Goal: Check status: Check status

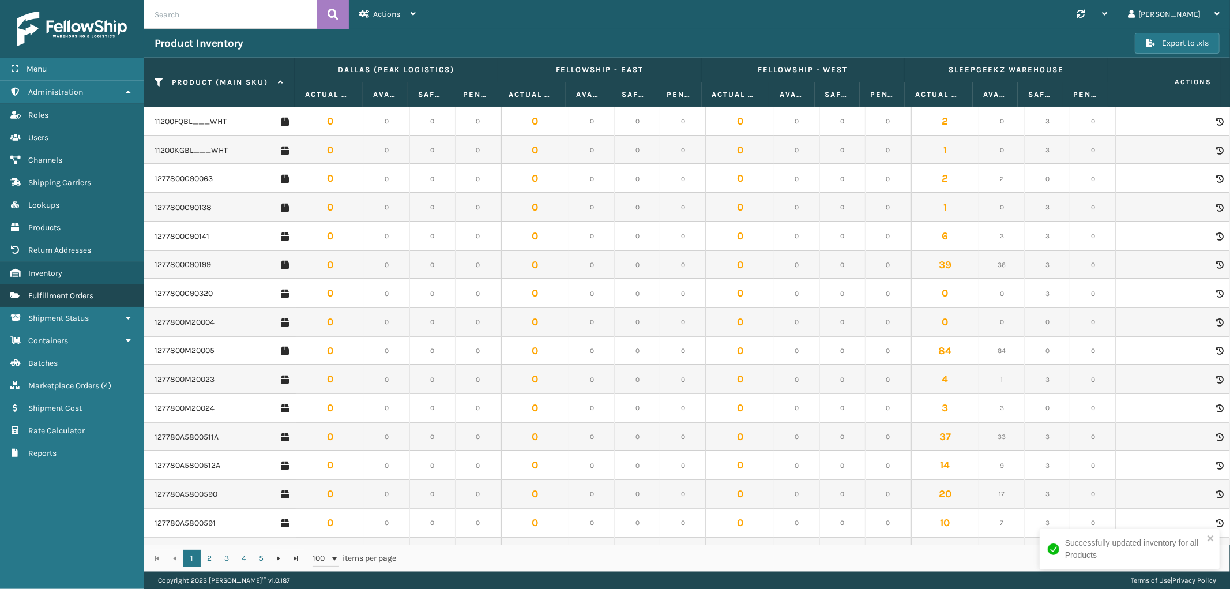
click at [84, 291] on span "Fulfillment Orders" at bounding box center [60, 296] width 65 height 10
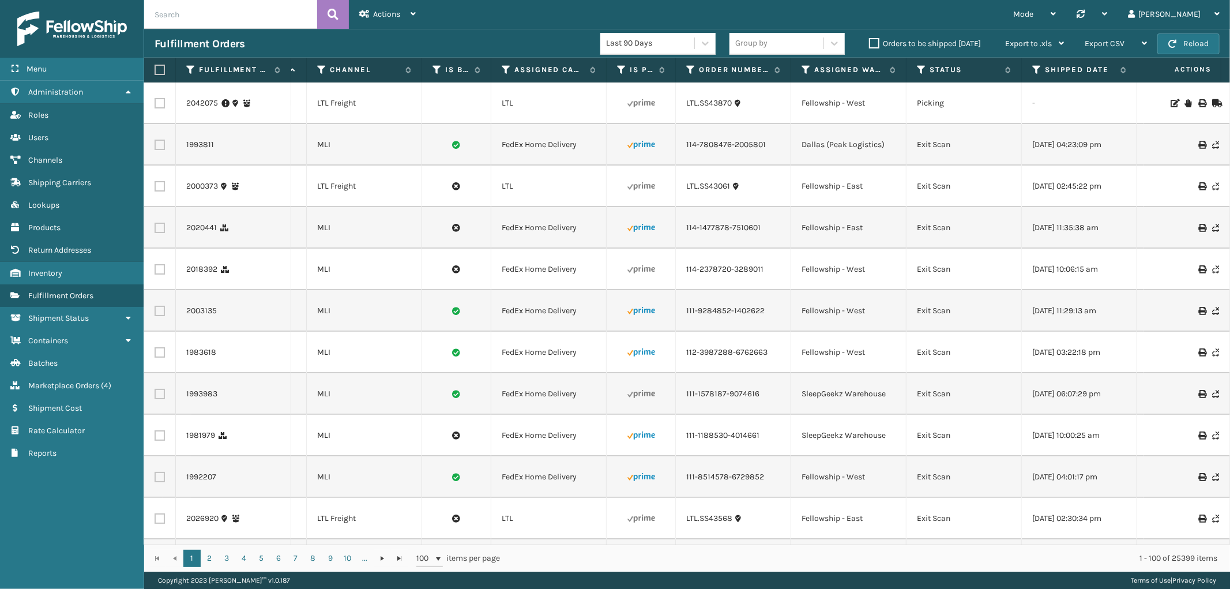
scroll to position [0, 168]
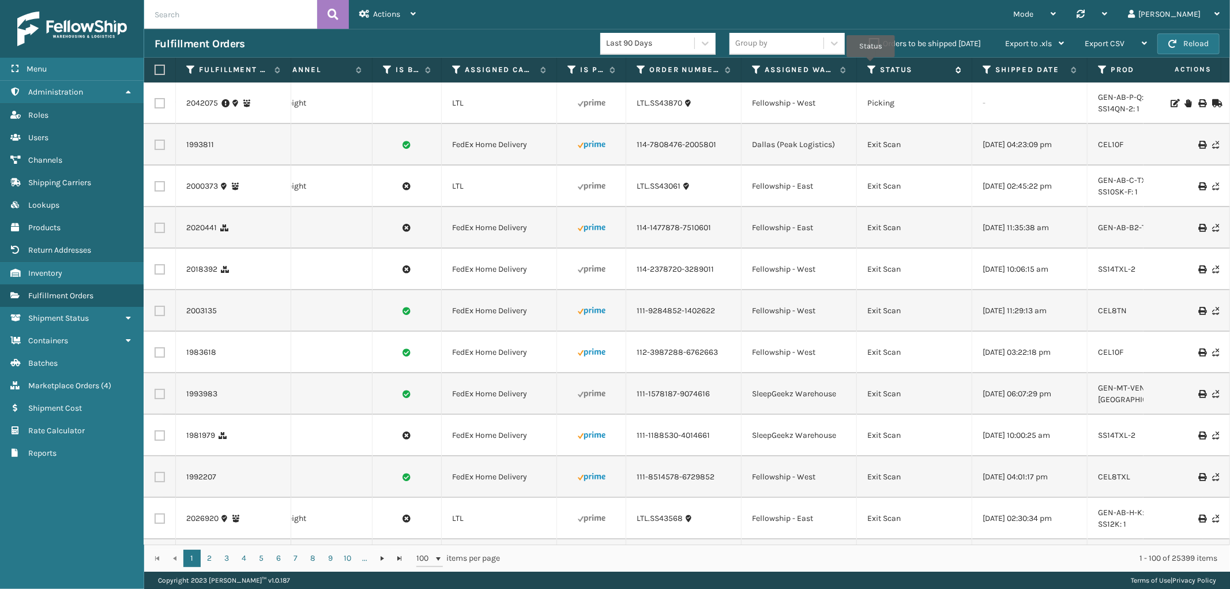
click at [871, 65] on icon at bounding box center [871, 70] width 9 height 10
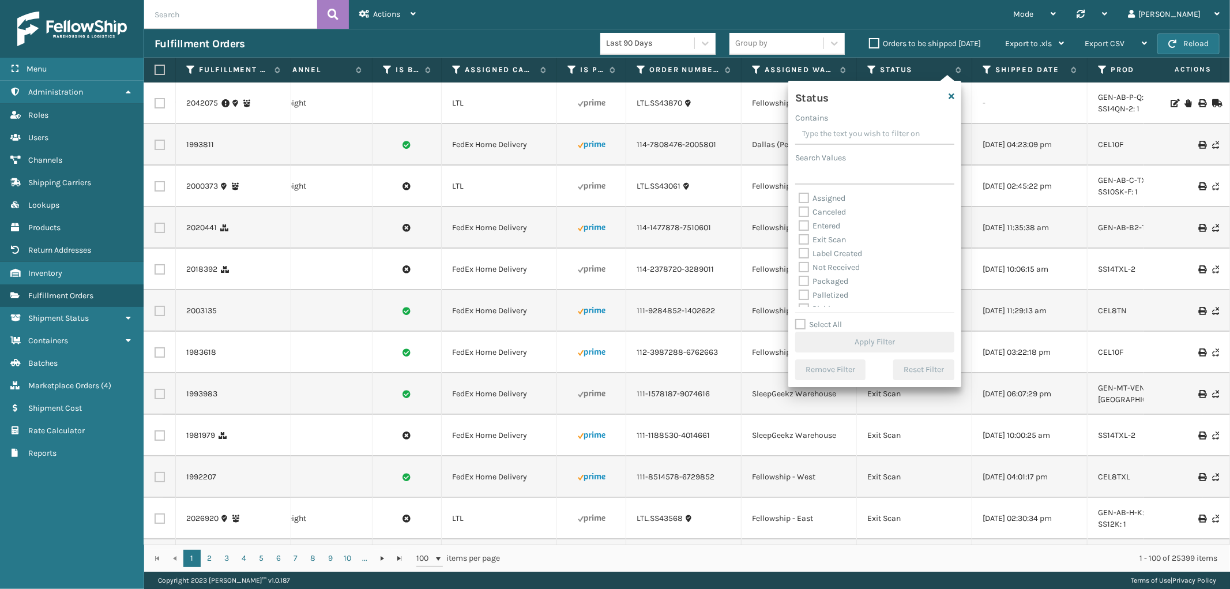
click at [812, 198] on label "Assigned" at bounding box center [822, 198] width 47 height 10
click at [799, 198] on input "Assigned" at bounding box center [799, 194] width 1 height 7
checkbox input "true"
click at [896, 336] on button "Apply Filter" at bounding box center [874, 342] width 159 height 21
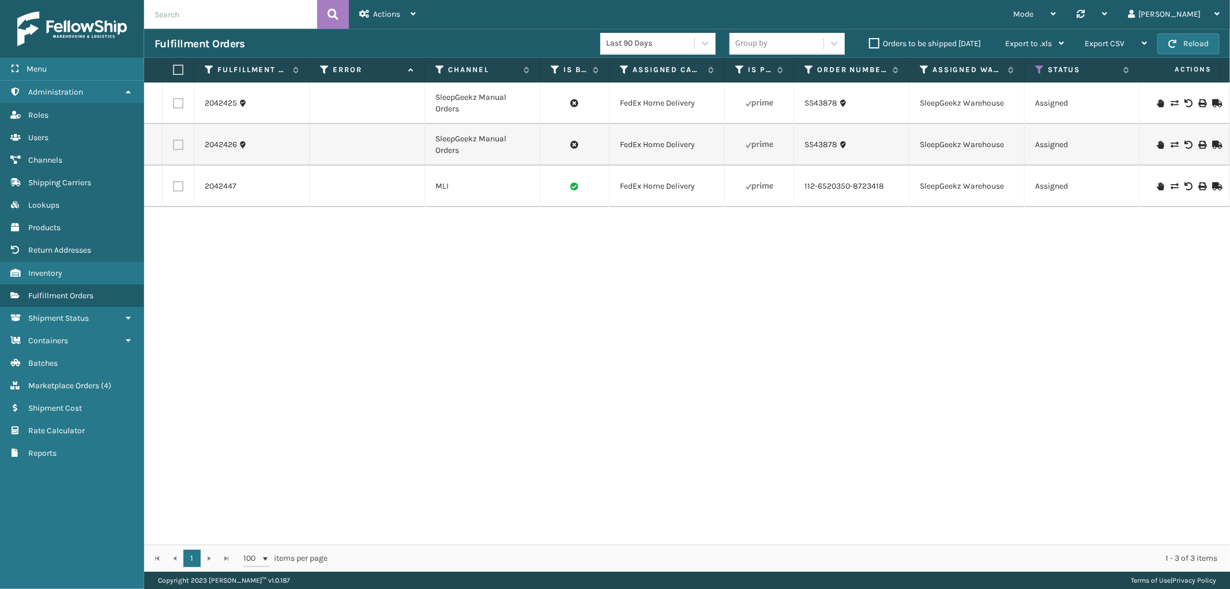
click at [266, 473] on div "2042425 SleepGeekz Manual Orders FedEx Home Delivery SS43878 SleepGeekz Warehou…" at bounding box center [687, 313] width 1086 height 462
click at [43, 427] on link "Shipment Cost Rate Calculator" at bounding box center [72, 430] width 144 height 22
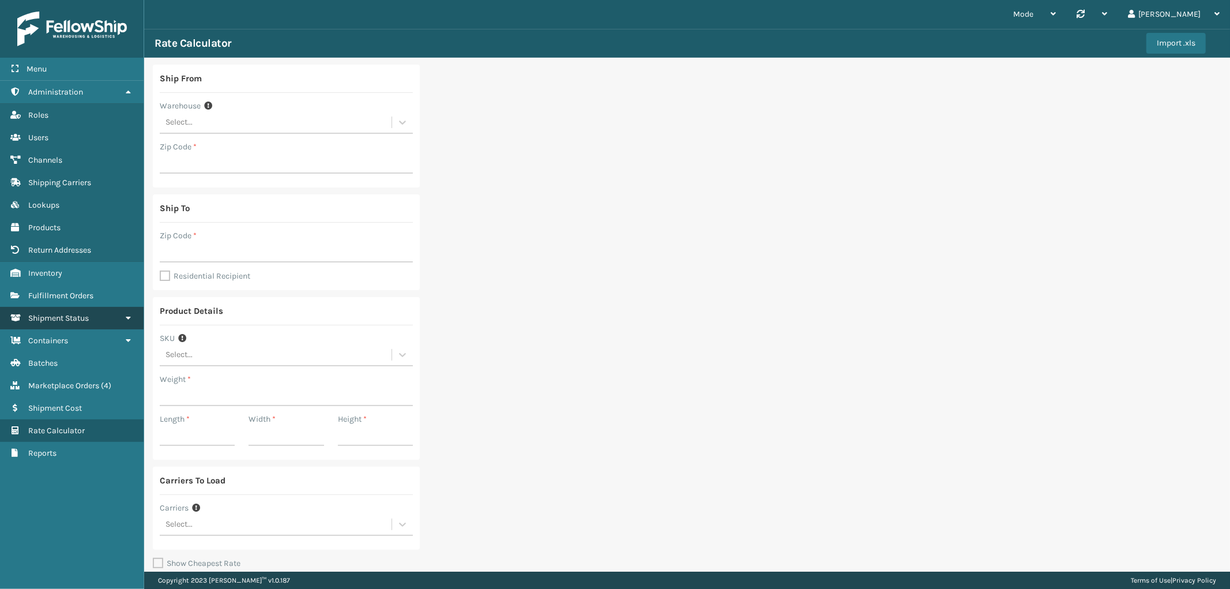
click at [62, 313] on span "Shipment Status" at bounding box center [58, 318] width 61 height 10
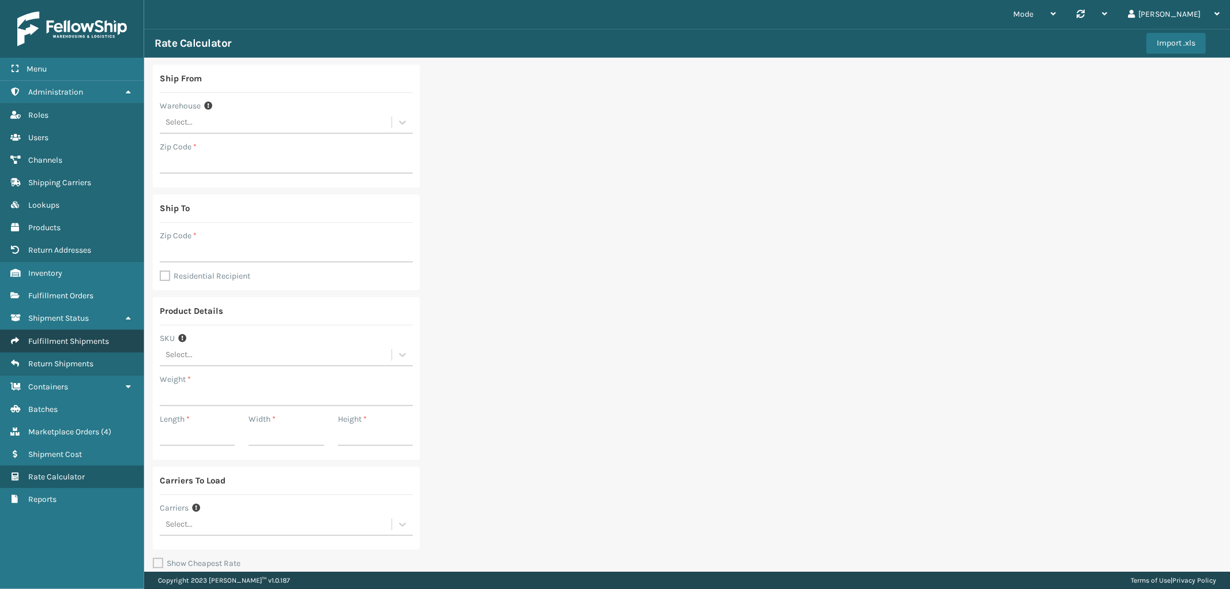
click at [80, 339] on link "Fulfillment Shipments" at bounding box center [72, 341] width 144 height 22
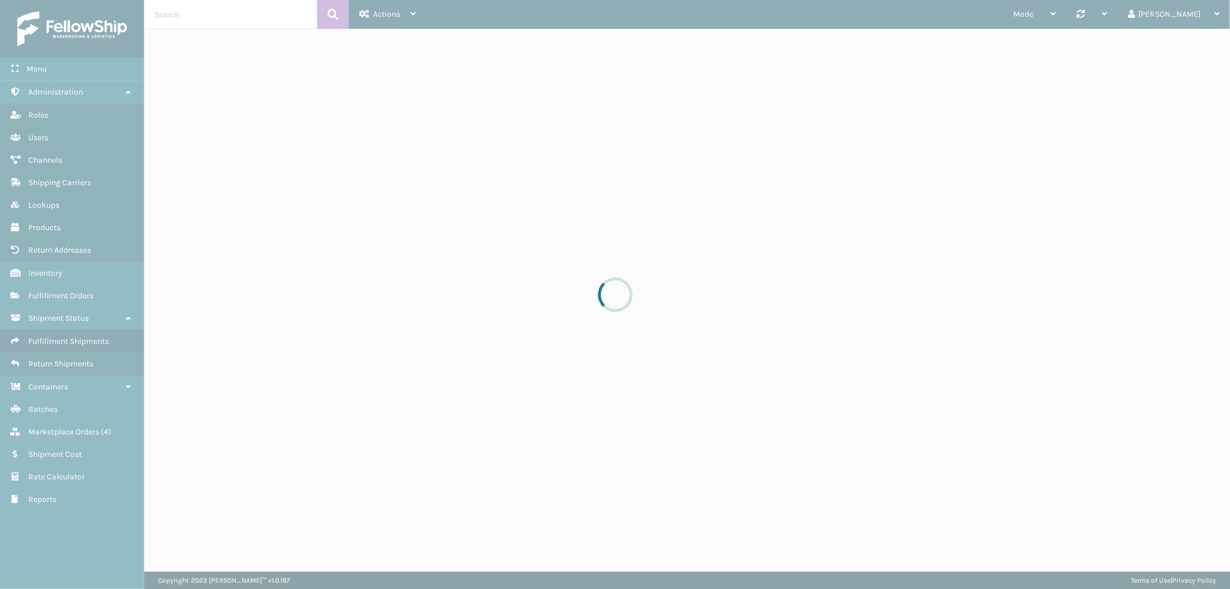
click at [206, 18] on div at bounding box center [615, 294] width 1230 height 589
click at [191, 16] on div at bounding box center [615, 294] width 1230 height 589
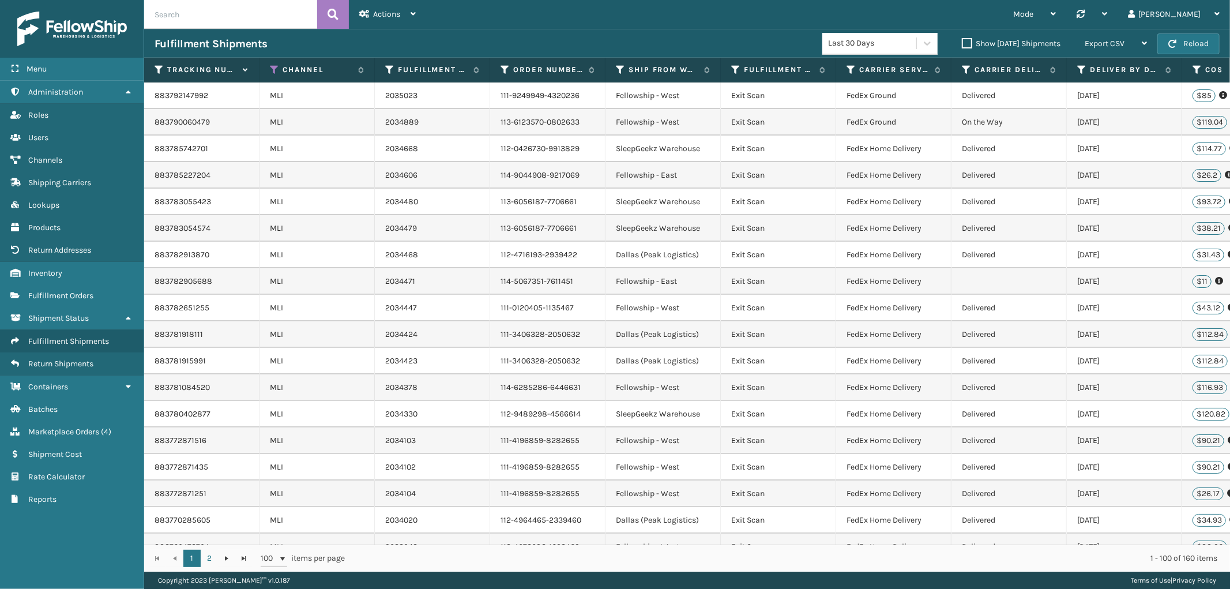
click at [179, 16] on input "text" at bounding box center [230, 14] width 173 height 29
type input "883332469608"
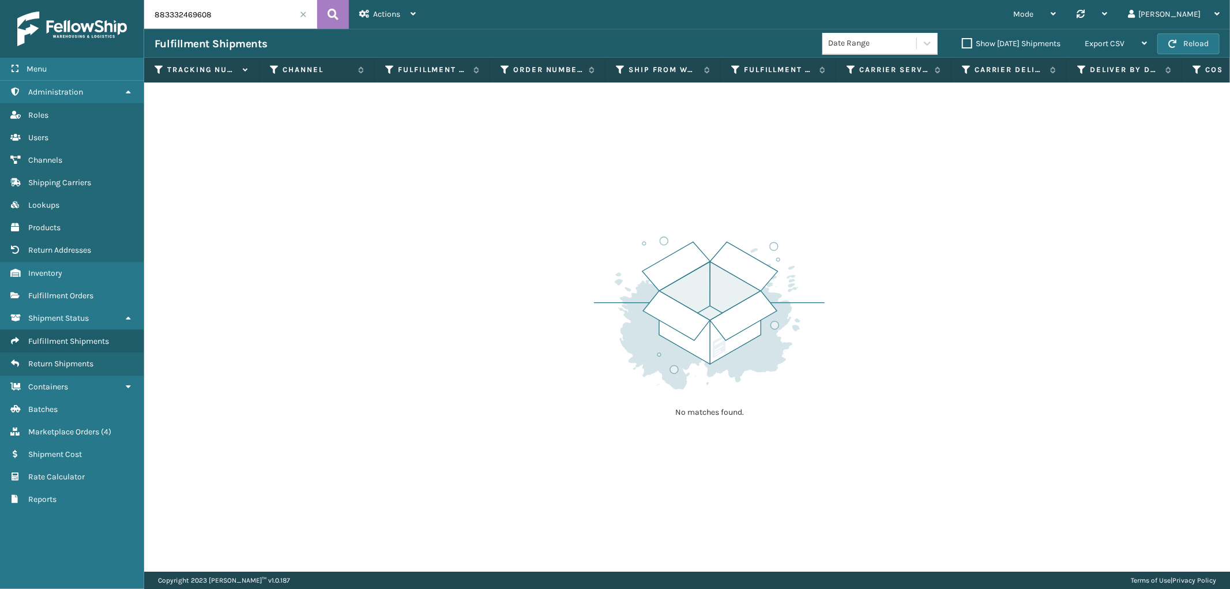
click at [305, 12] on span at bounding box center [303, 14] width 7 height 7
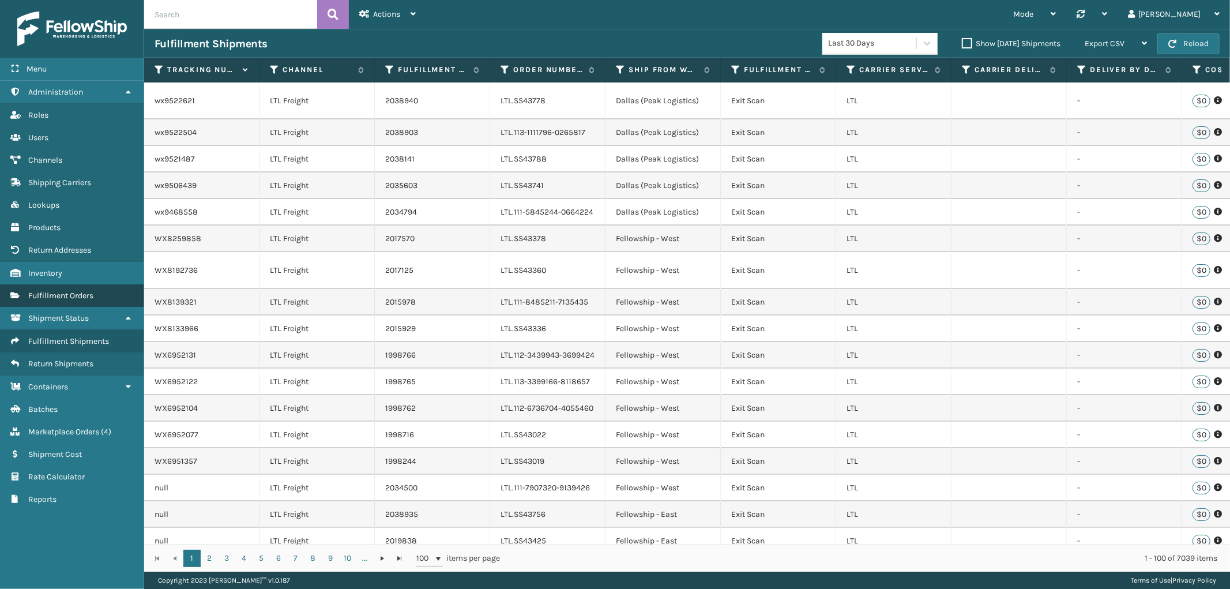
click at [70, 284] on link "Fulfillment Orders" at bounding box center [72, 295] width 144 height 22
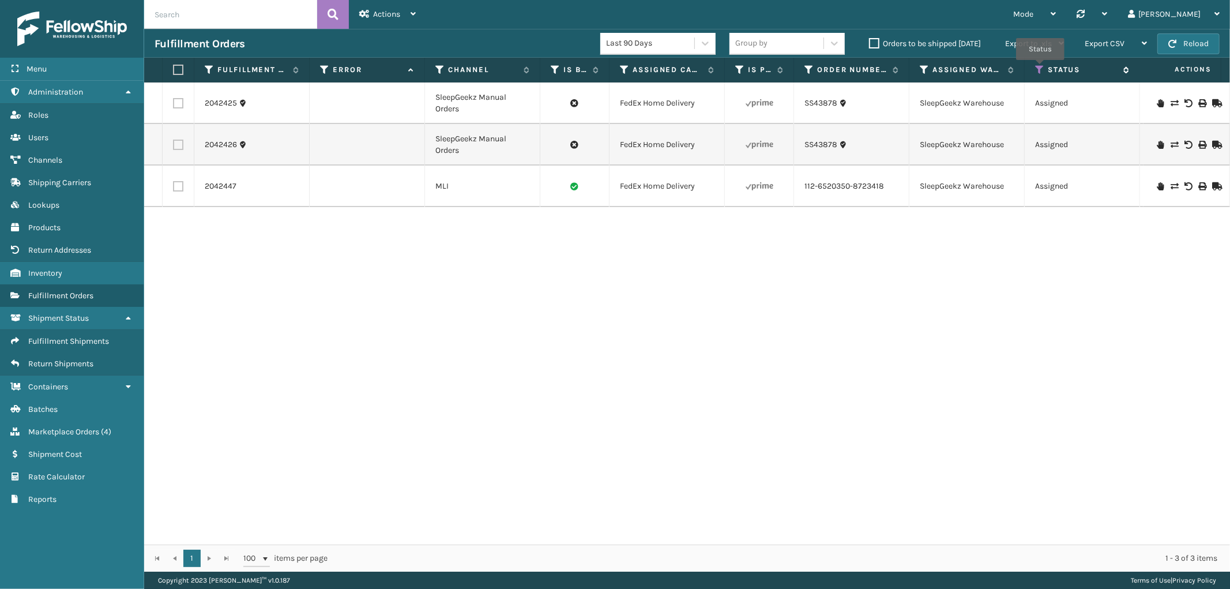
click at [1040, 68] on icon at bounding box center [1039, 70] width 9 height 10
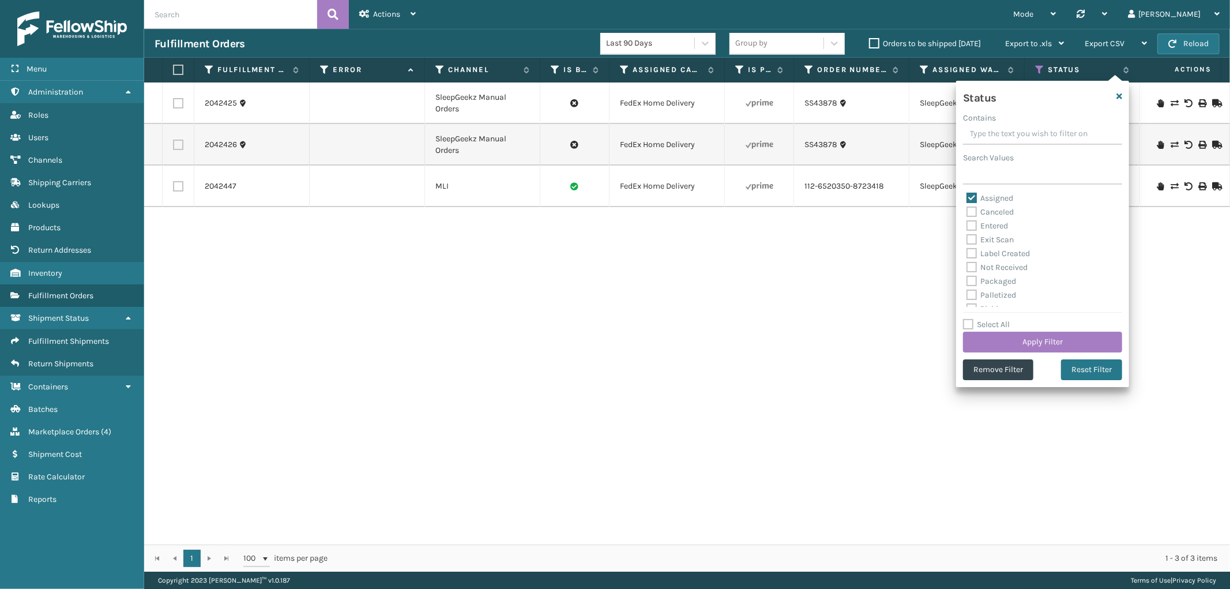
click at [972, 223] on label "Entered" at bounding box center [988, 226] width 42 height 10
click at [967, 223] on input "Entered" at bounding box center [967, 222] width 1 height 7
checkbox input "true"
click at [969, 268] on label "Not Received" at bounding box center [997, 267] width 61 height 10
click at [967, 268] on input "Not Received" at bounding box center [967, 264] width 1 height 7
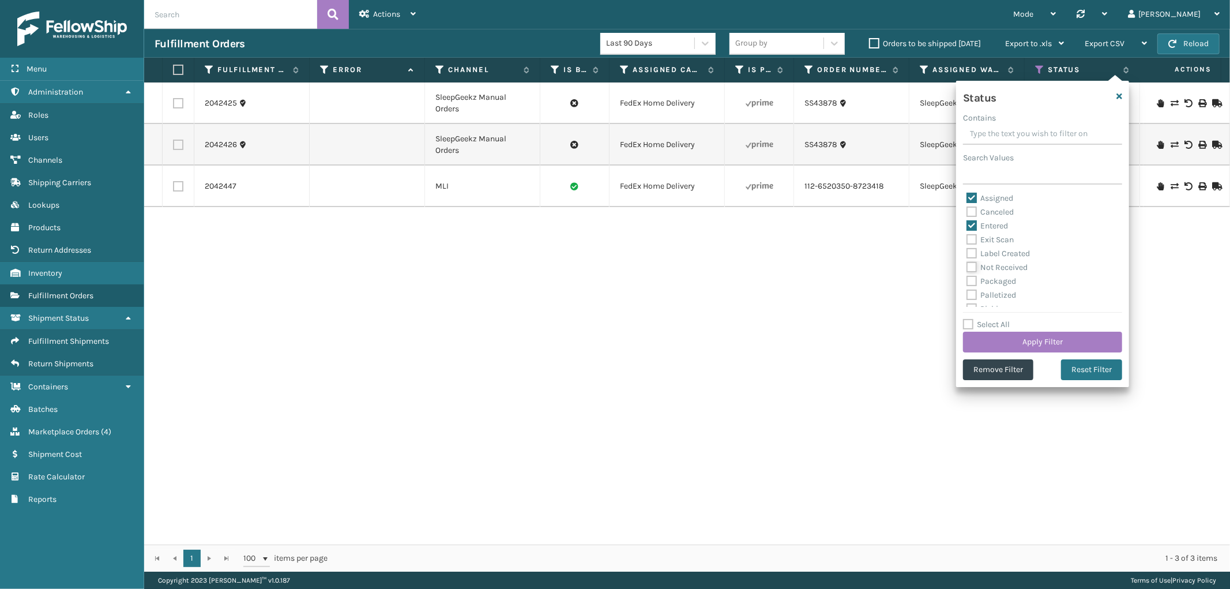
checkbox input "true"
click at [970, 281] on label "Packaged" at bounding box center [992, 281] width 50 height 10
click at [967, 281] on input "Packaged" at bounding box center [967, 278] width 1 height 7
checkbox input "true"
click at [975, 296] on label "Palletized" at bounding box center [992, 295] width 50 height 10
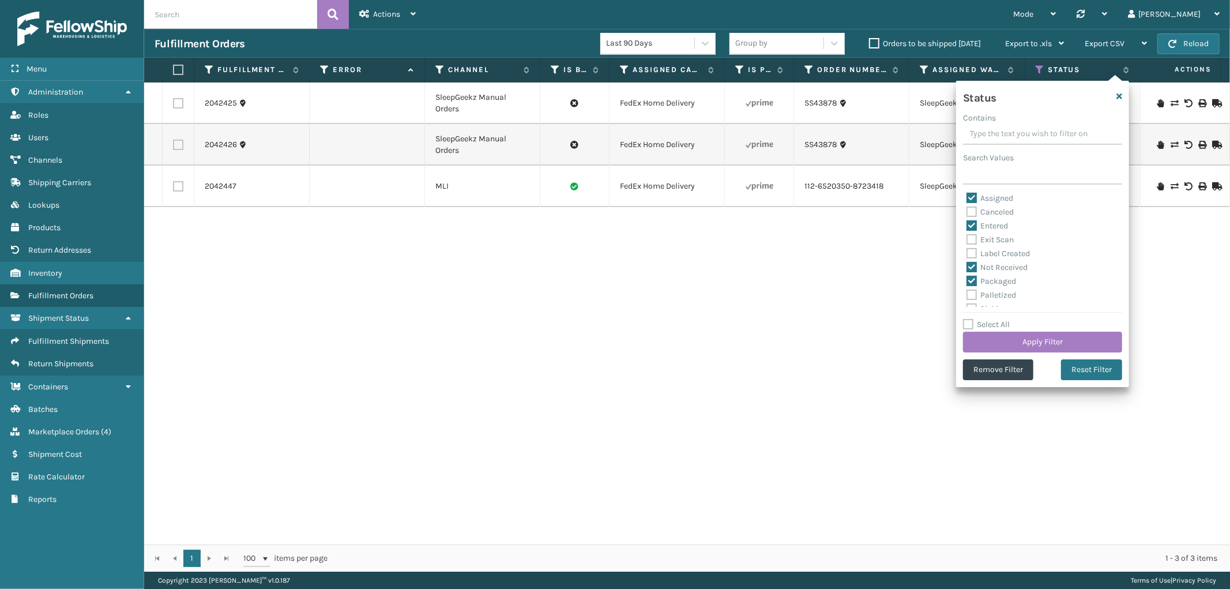
click at [967, 296] on input "Palletized" at bounding box center [967, 291] width 1 height 7
click at [975, 228] on label "Palletized" at bounding box center [992, 231] width 50 height 10
click at [967, 228] on input "Palletized" at bounding box center [967, 227] width 1 height 7
checkbox input "false"
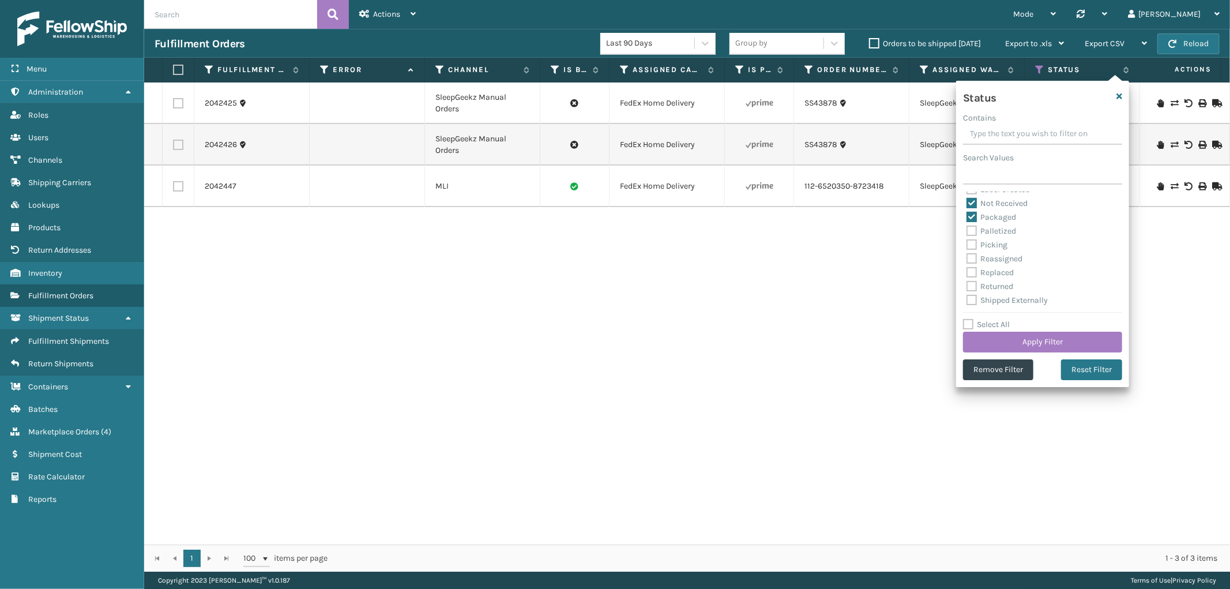
click at [974, 215] on label "Packaged" at bounding box center [992, 217] width 50 height 10
click at [967, 215] on input "Packaged" at bounding box center [967, 214] width 1 height 7
checkbox input "false"
click at [1034, 343] on button "Apply Filter" at bounding box center [1042, 342] width 159 height 21
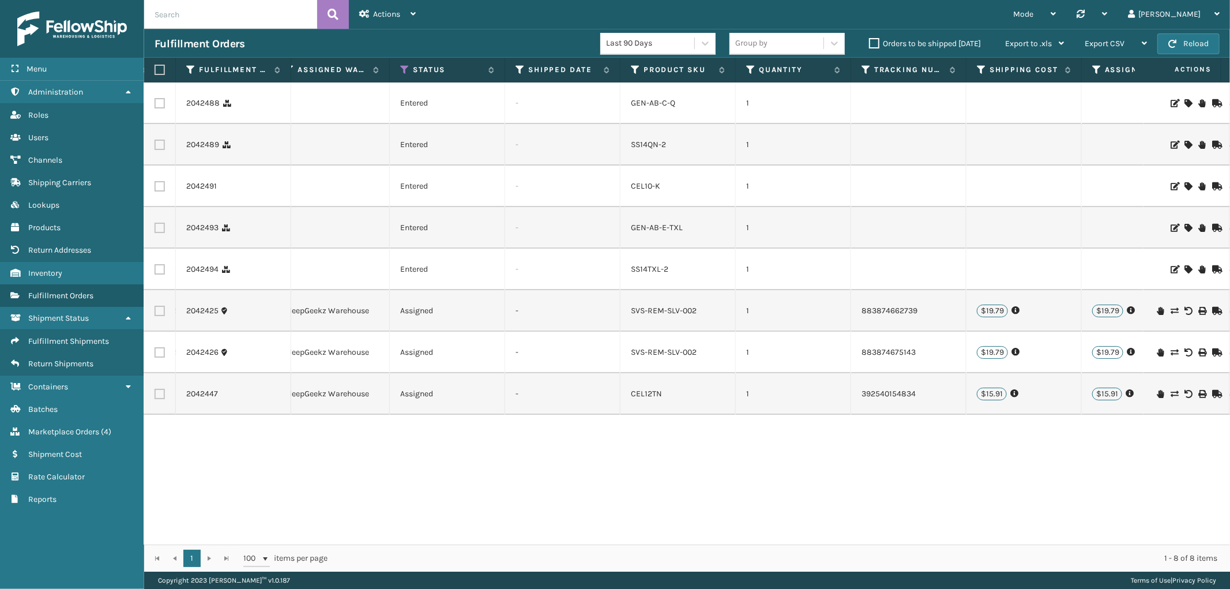
scroll to position [0, 0]
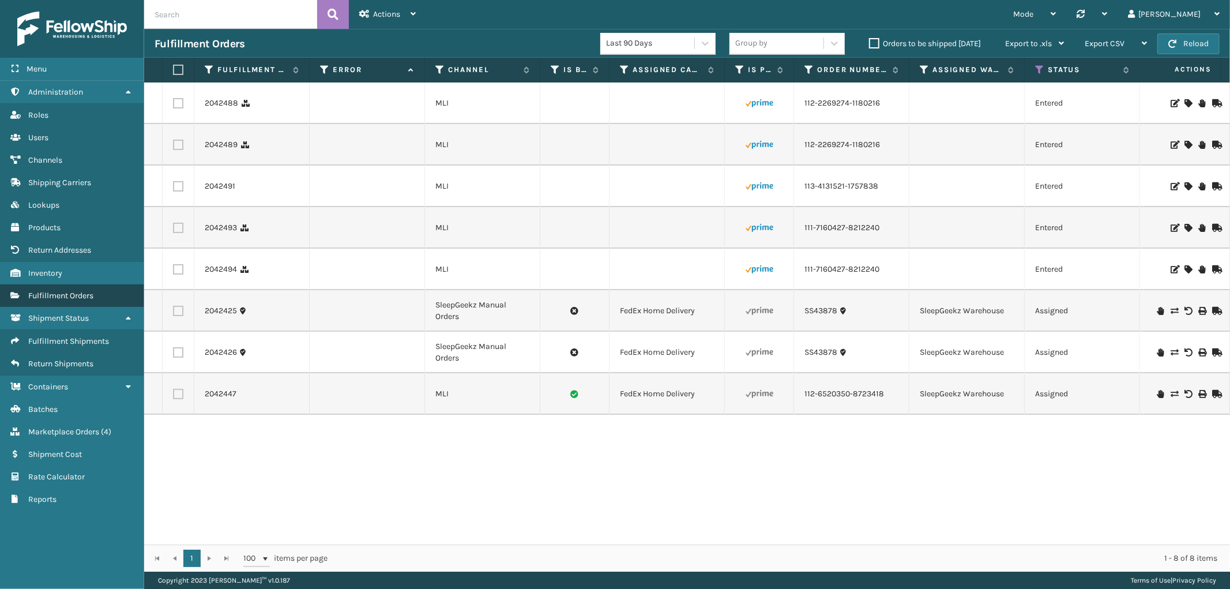
click at [53, 291] on span "Fulfillment Orders" at bounding box center [60, 296] width 65 height 10
click at [415, 12] on icon at bounding box center [413, 14] width 5 height 8
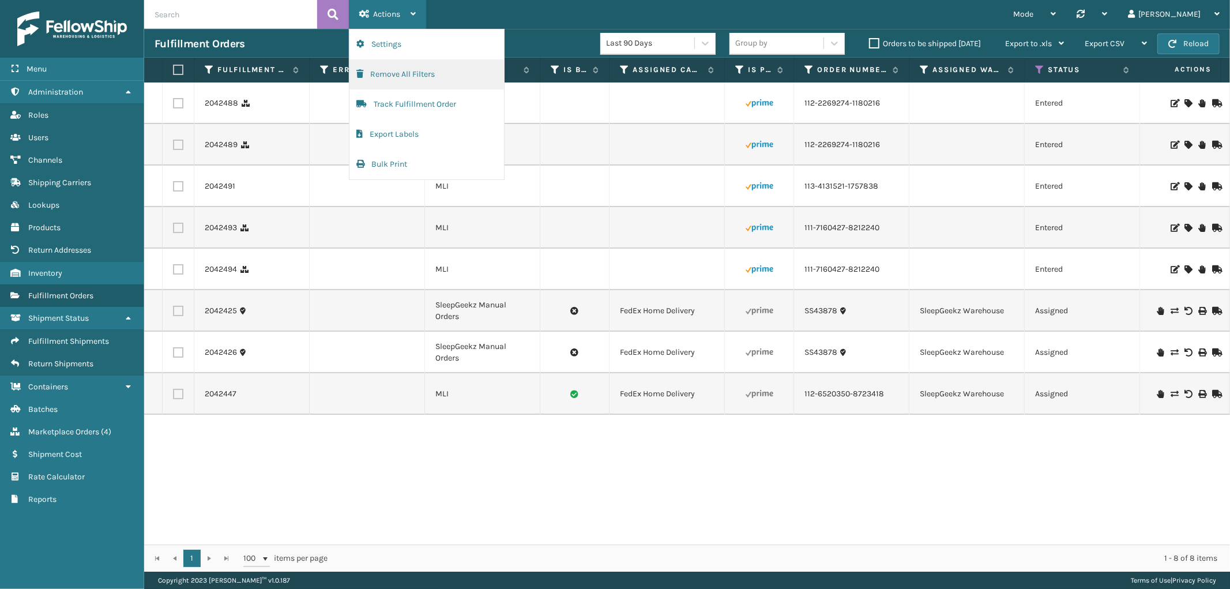
click at [409, 69] on button "Remove All Filters" at bounding box center [426, 74] width 155 height 30
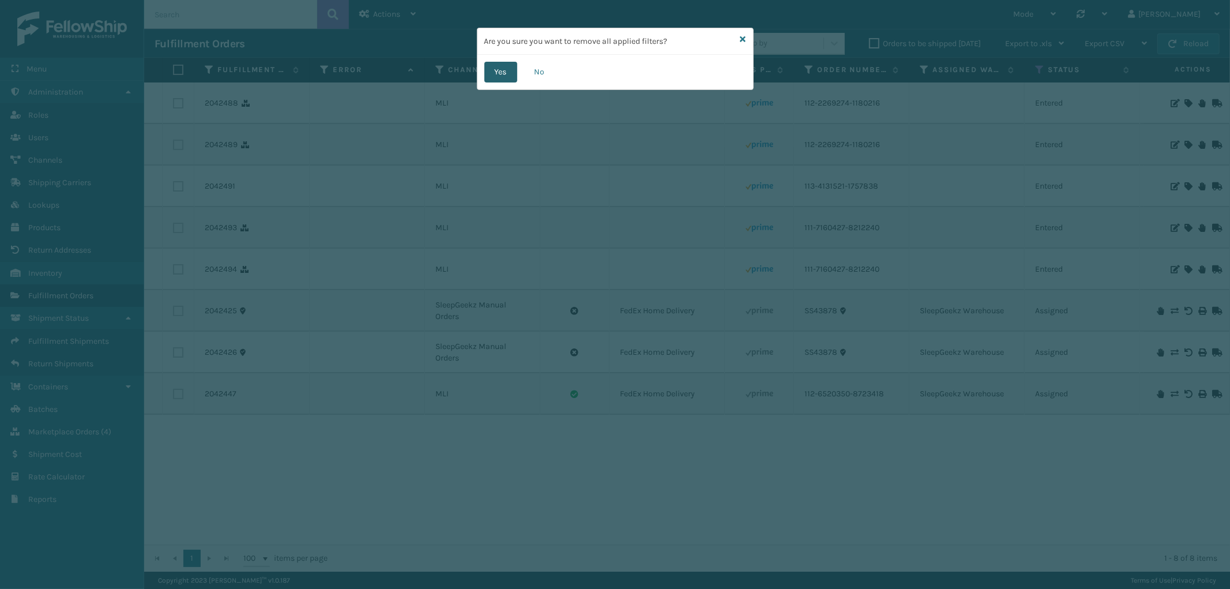
click at [493, 66] on button "Yes" at bounding box center [500, 72] width 33 height 21
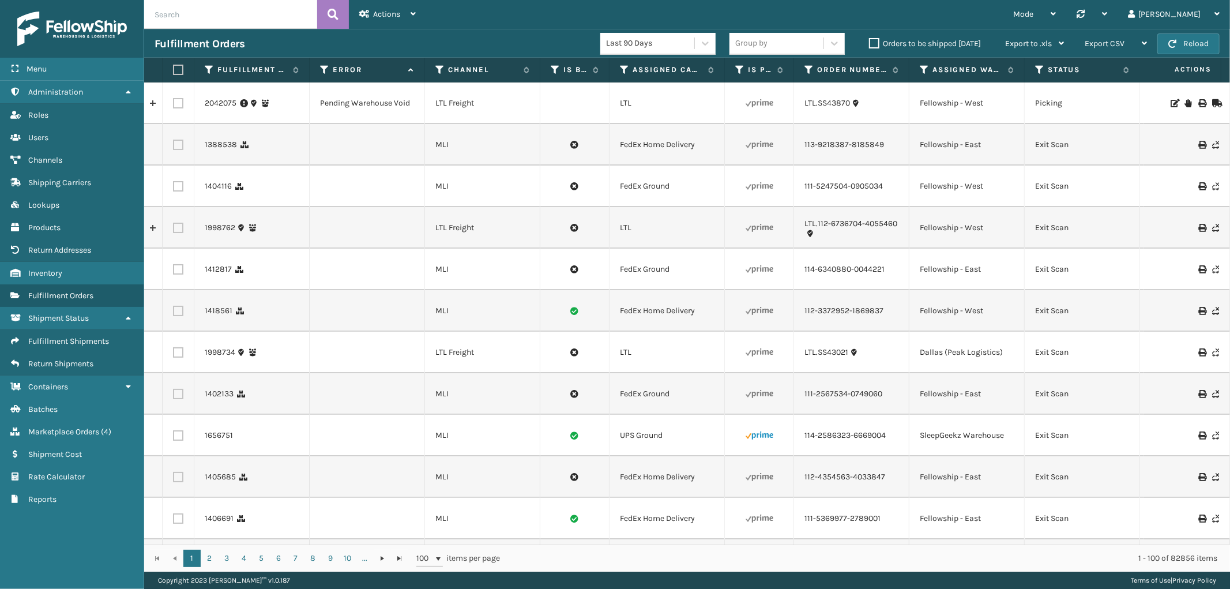
click at [227, 18] on input "text" at bounding box center [230, 14] width 173 height 29
click at [65, 336] on span "Fulfillment Shipments" at bounding box center [68, 341] width 81 height 10
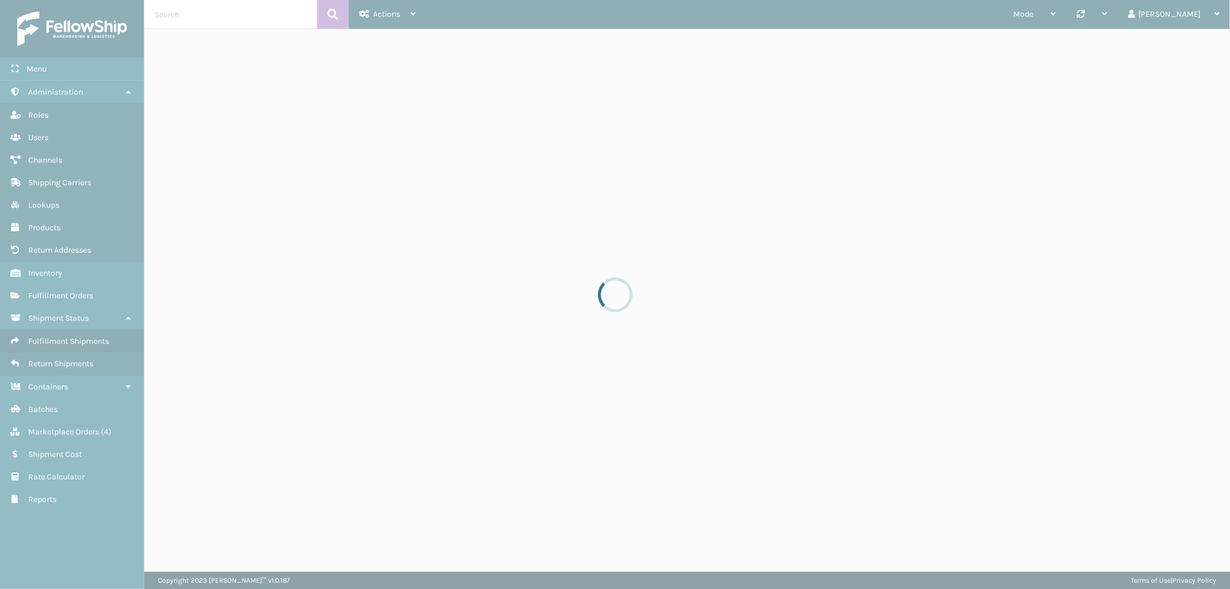
click at [215, 16] on div at bounding box center [615, 294] width 1230 height 589
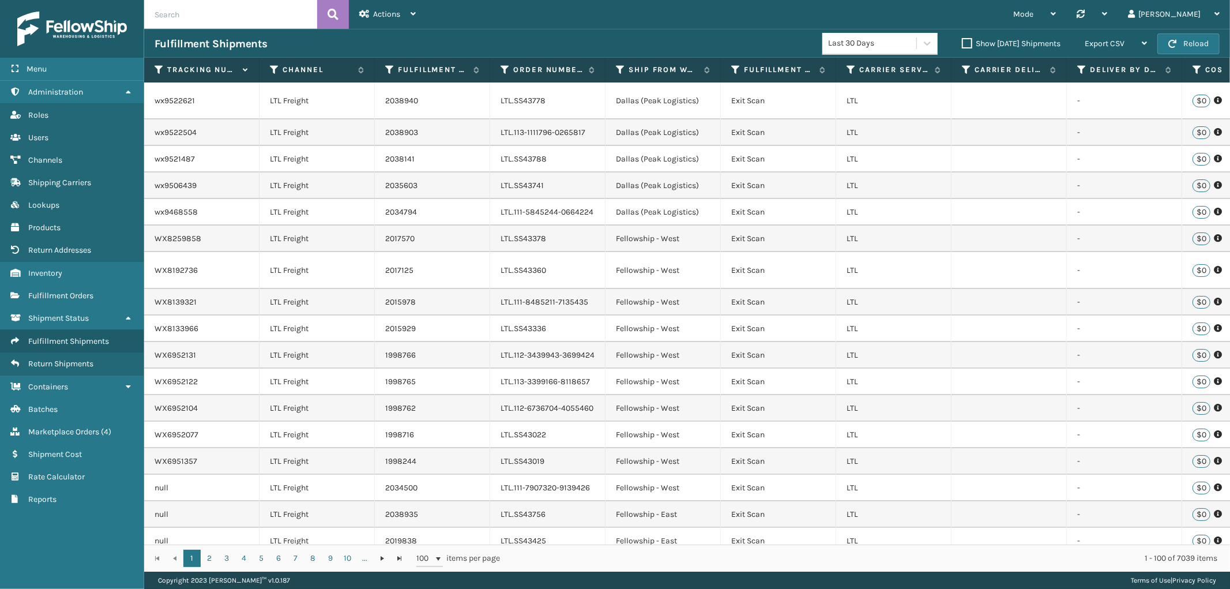
click at [211, 16] on input "text" at bounding box center [230, 14] width 173 height 29
paste input "883386591180"
type input "883386591180"
click at [330, 10] on icon at bounding box center [333, 14] width 11 height 17
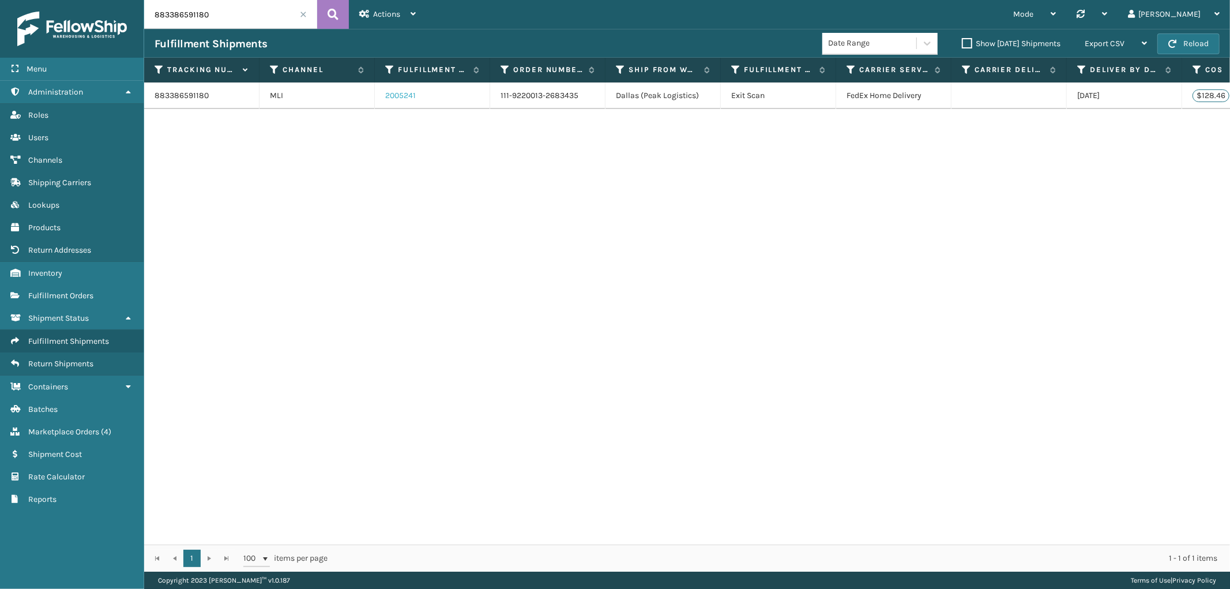
click at [399, 100] on link "2005241" at bounding box center [400, 96] width 31 height 12
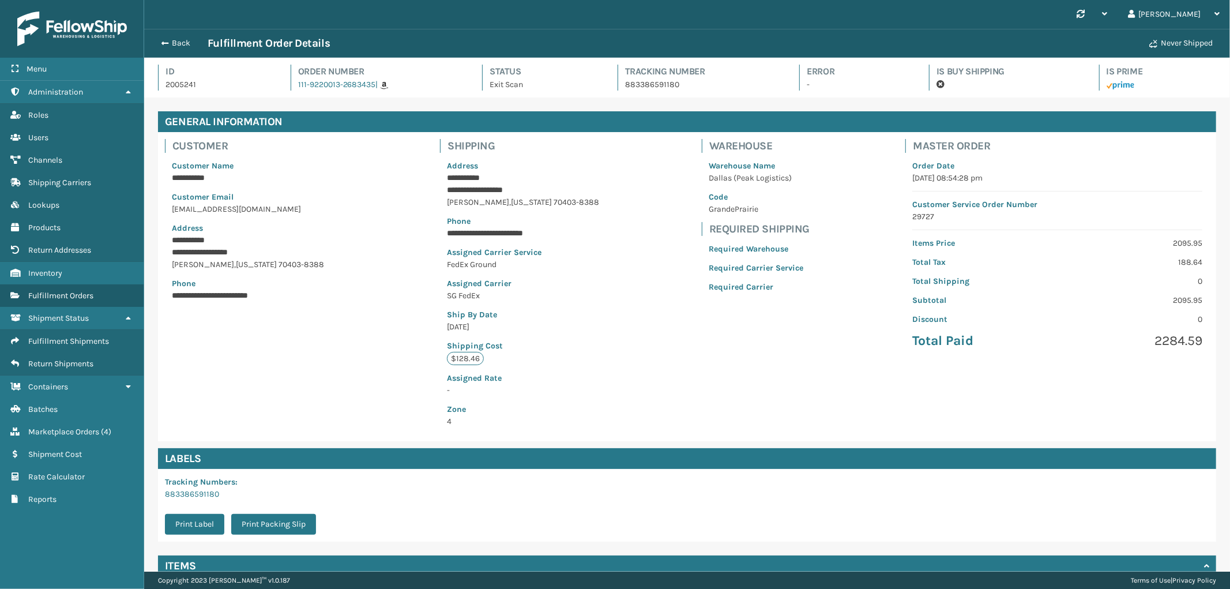
click at [279, 263] on span "70403-8388" at bounding box center [302, 265] width 46 height 10
copy span "70403"
click at [77, 427] on span "Marketplace Orders" at bounding box center [63, 432] width 71 height 10
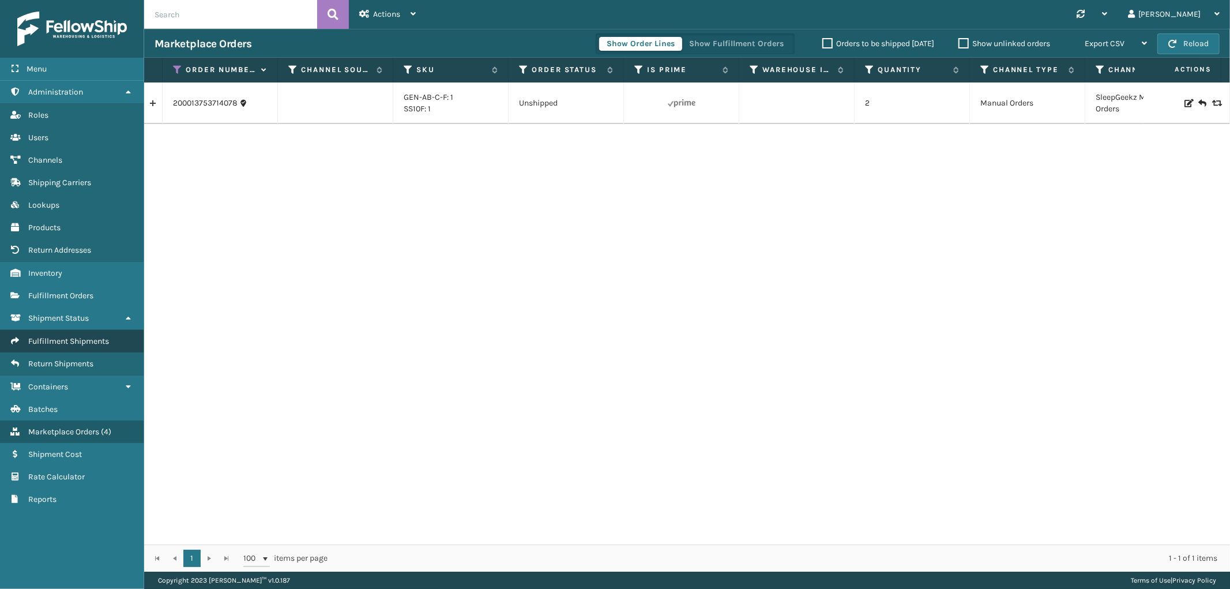
click at [77, 339] on link "Fulfillment Shipments" at bounding box center [72, 341] width 144 height 22
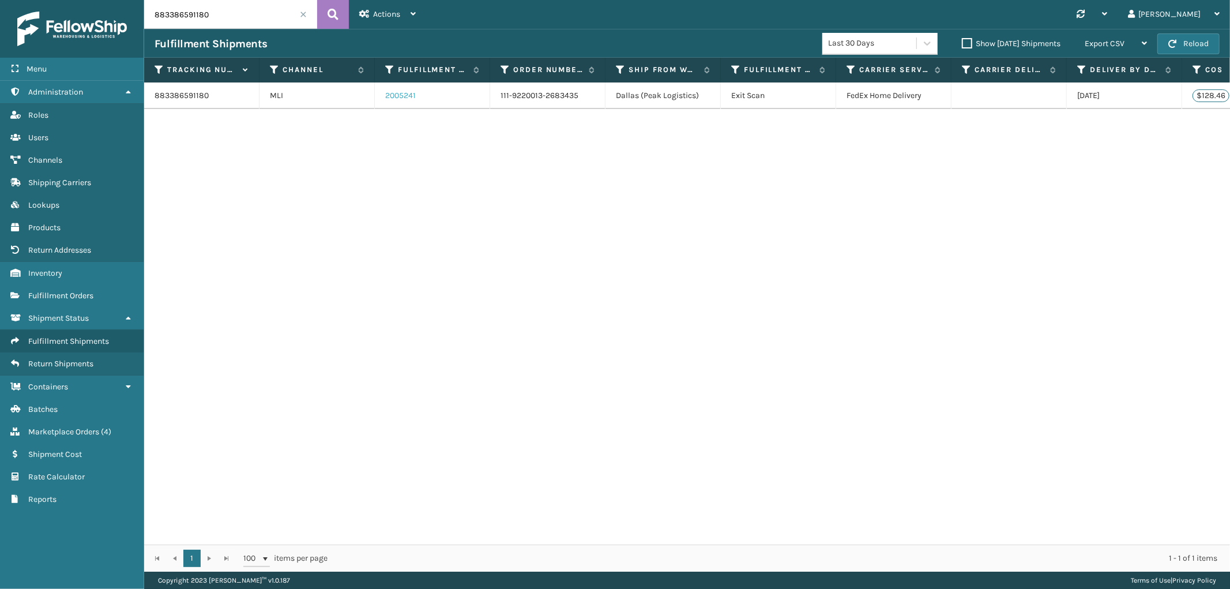
click at [388, 90] on link "2005241" at bounding box center [400, 96] width 31 height 12
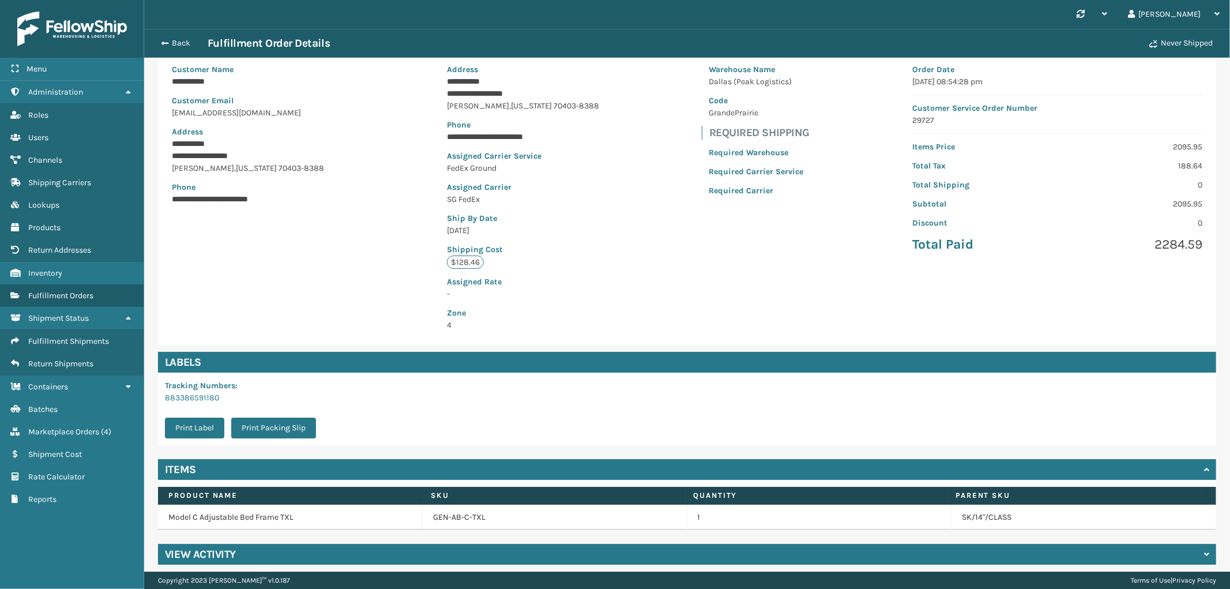
scroll to position [103, 0]
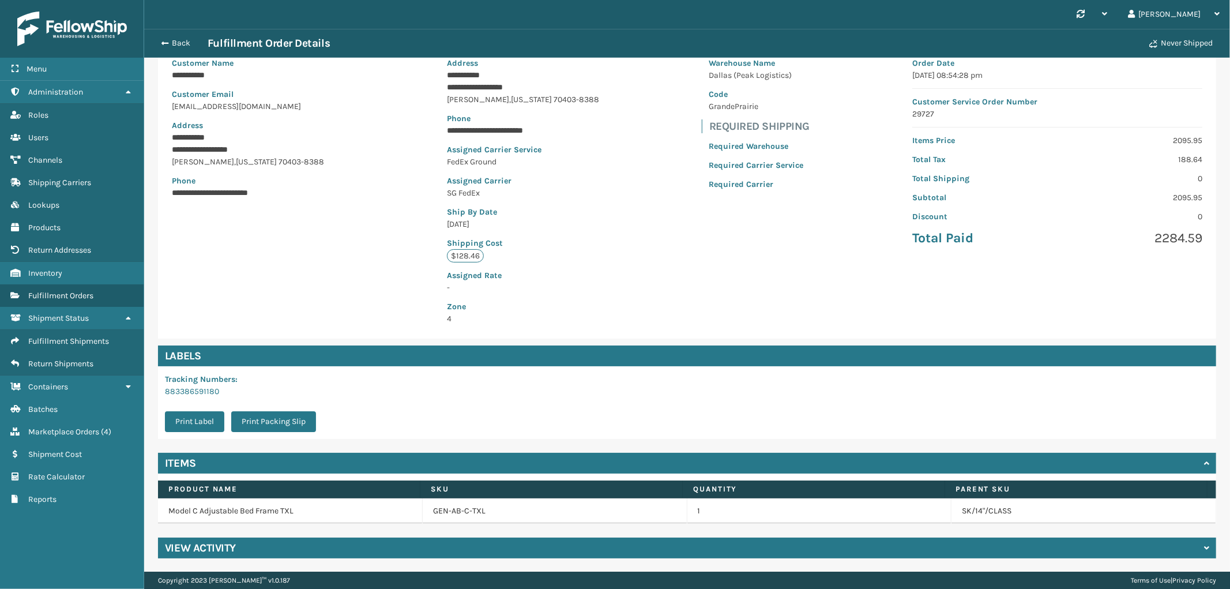
click at [300, 548] on div "View Activity" at bounding box center [687, 548] width 1058 height 21
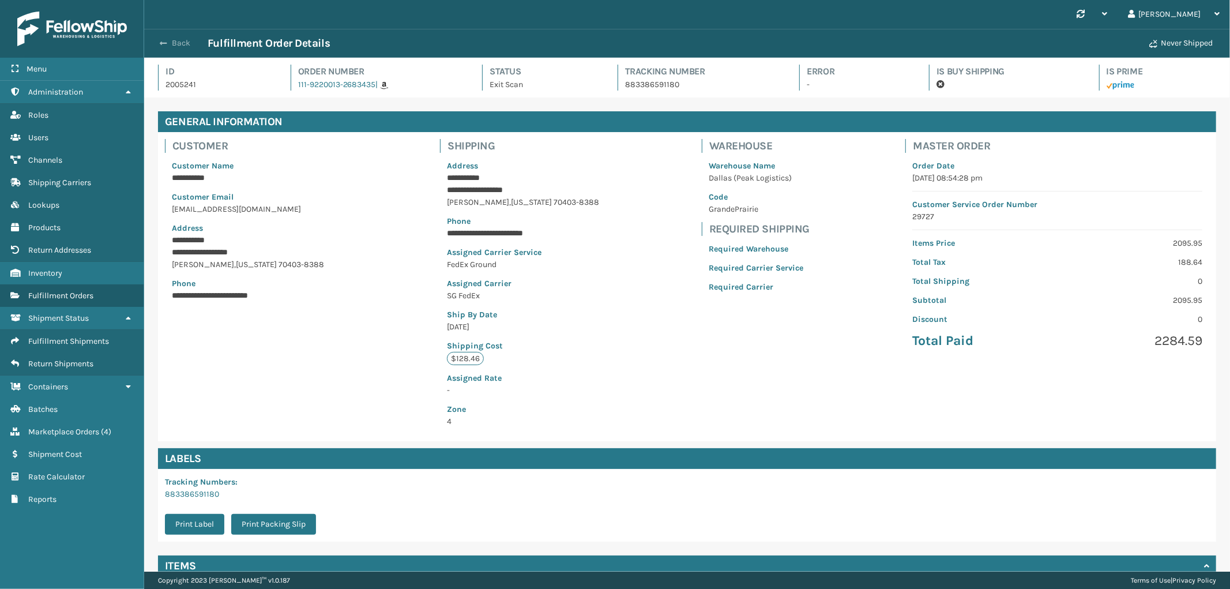
click at [175, 47] on button "Back" at bounding box center [181, 43] width 53 height 10
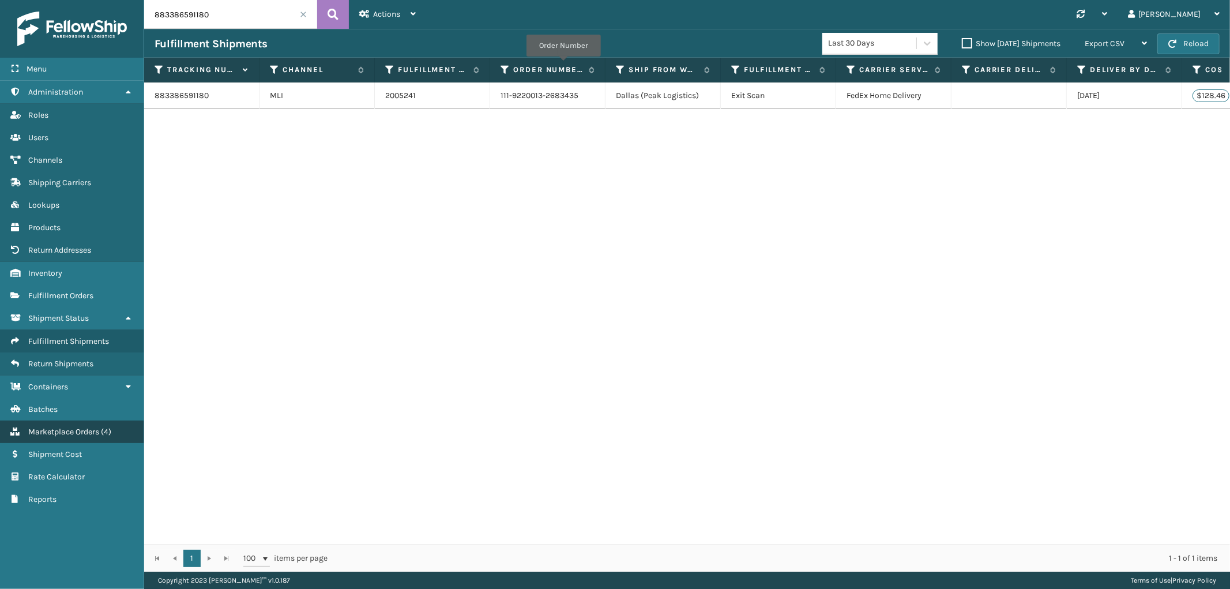
drag, startPoint x: 91, startPoint y: 414, endPoint x: 60, endPoint y: 415, distance: 31.2
click at [91, 420] on link "Marketplace Orders ( 4 )" at bounding box center [72, 431] width 144 height 22
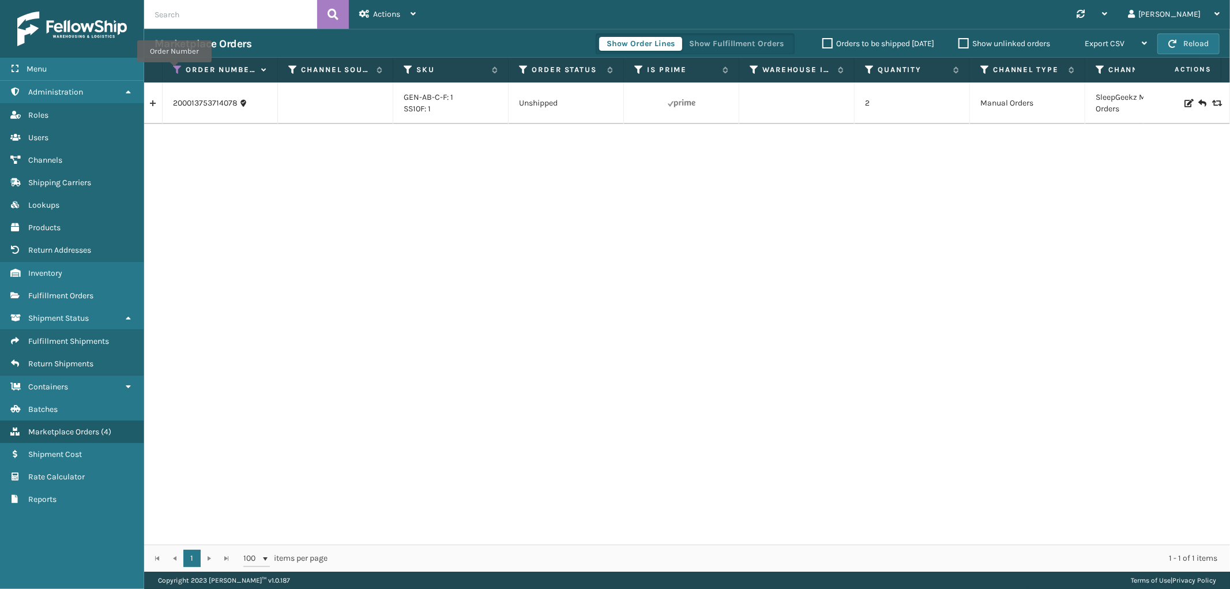
click at [174, 70] on icon at bounding box center [177, 70] width 9 height 10
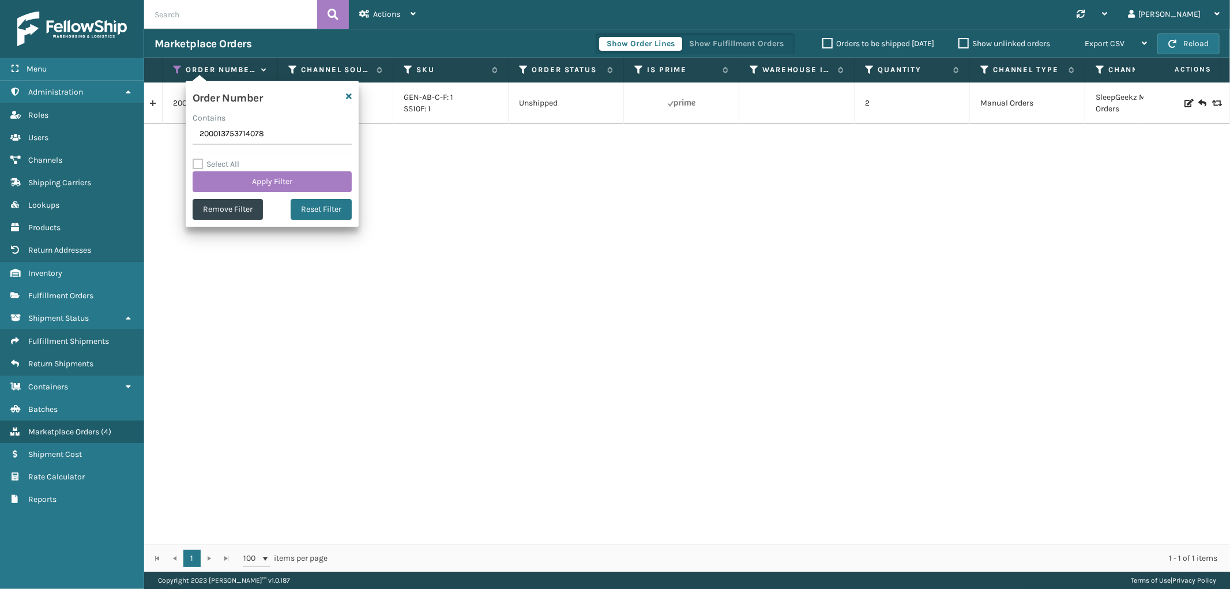
click at [209, 134] on input "200013753714078" at bounding box center [272, 134] width 159 height 21
type input "SS43872"
click at [214, 185] on button "Apply Filter" at bounding box center [272, 181] width 159 height 21
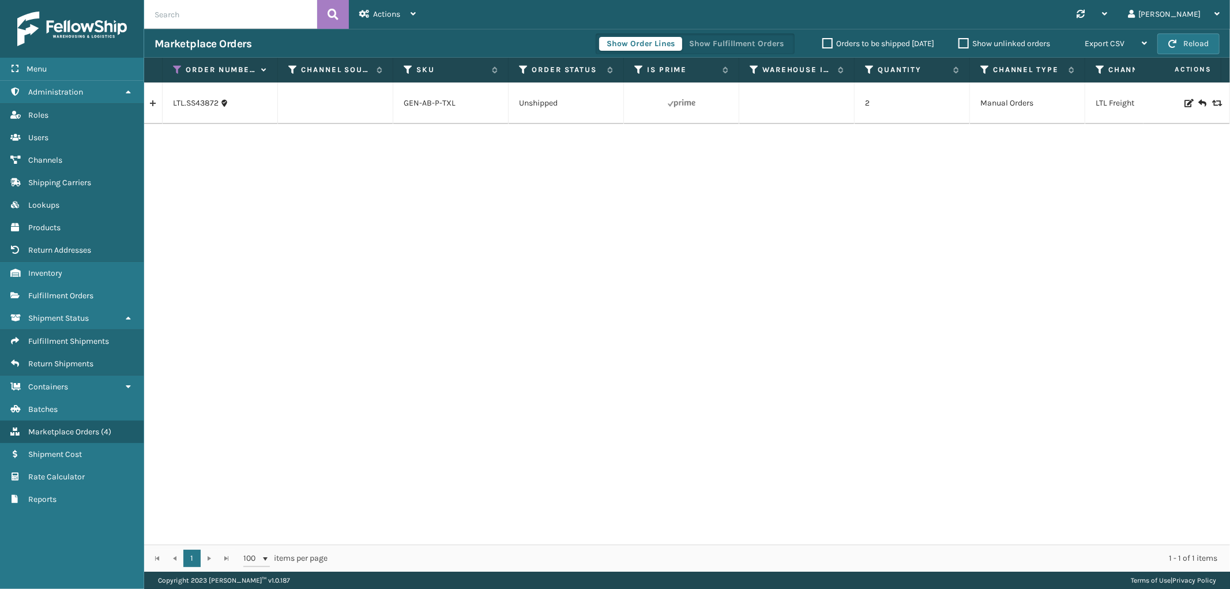
click at [159, 107] on link at bounding box center [153, 103] width 18 height 18
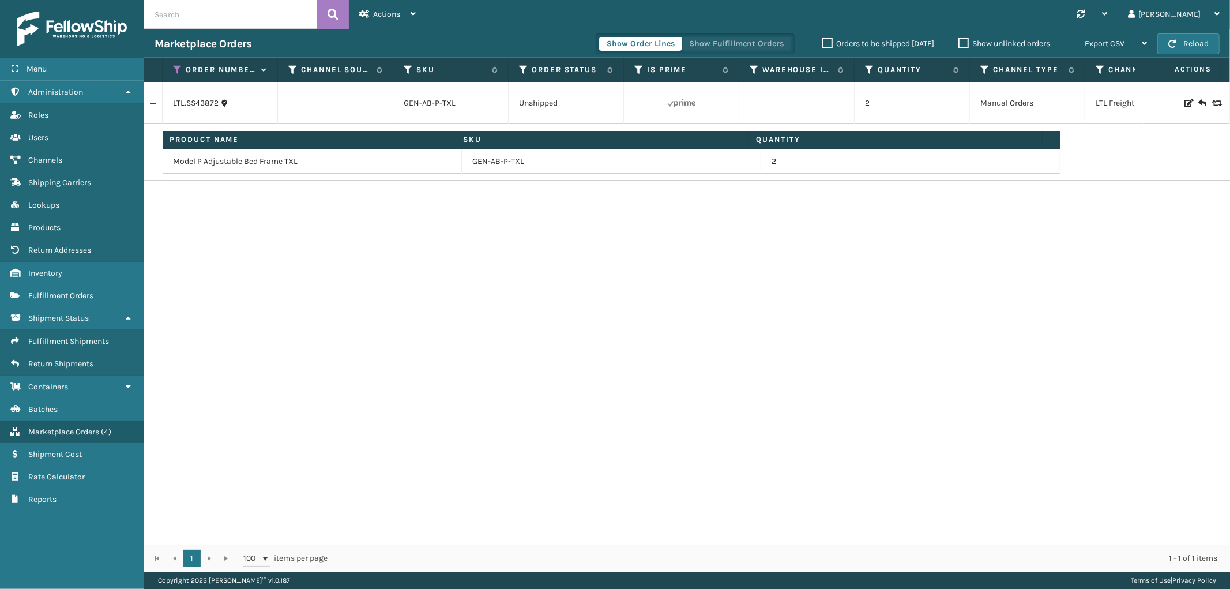
click at [731, 49] on button "Show Fulfillment Orders" at bounding box center [737, 44] width 110 height 14
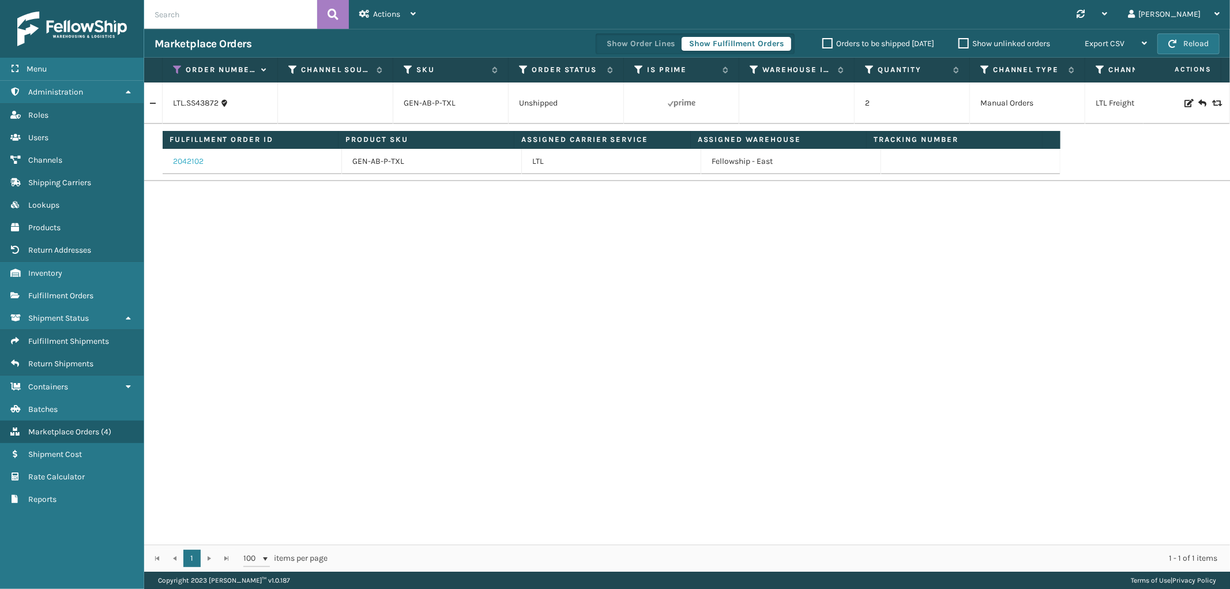
click at [199, 163] on link "2042102" at bounding box center [188, 162] width 31 height 12
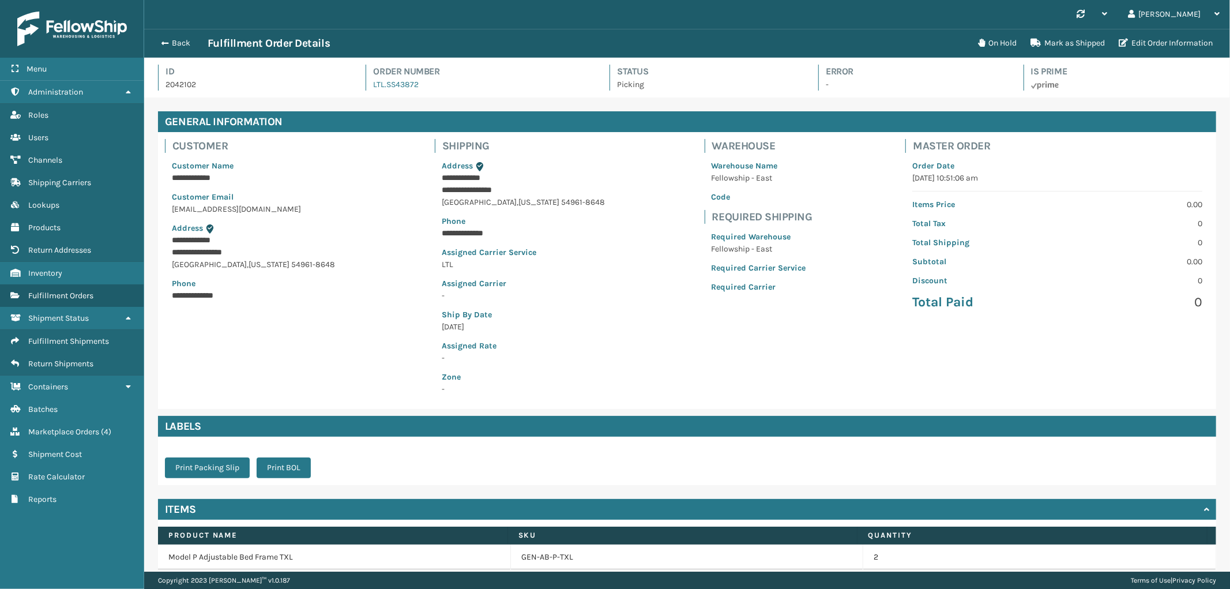
scroll to position [27, 1086]
click at [72, 427] on span "Marketplace Orders" at bounding box center [63, 432] width 71 height 10
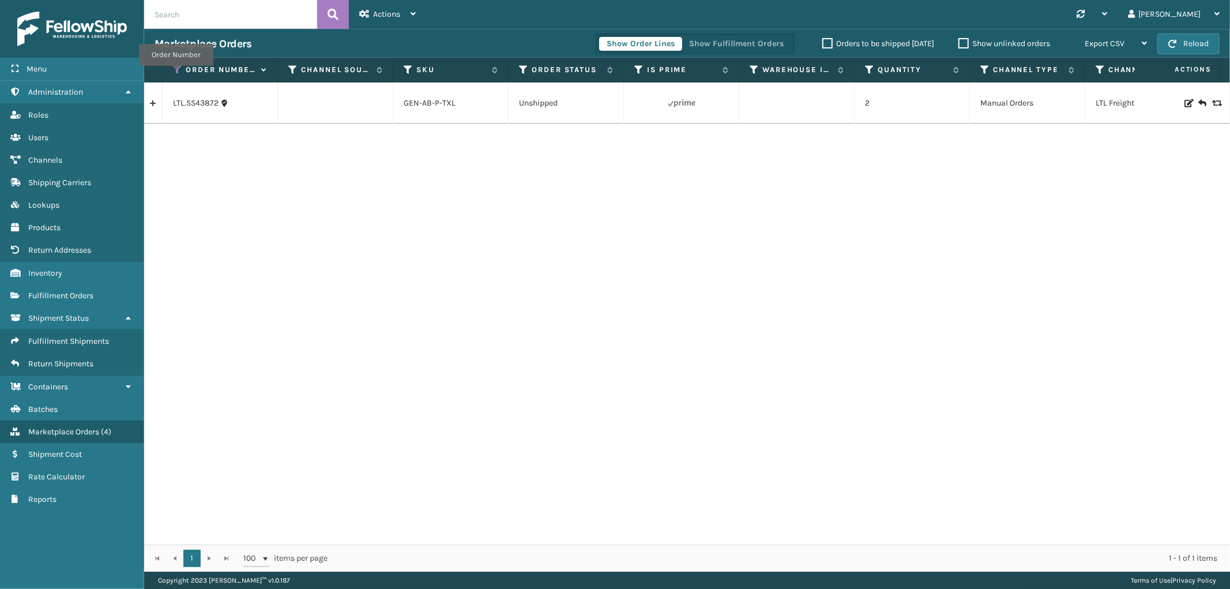
click at [176, 74] on icon at bounding box center [177, 70] width 9 height 10
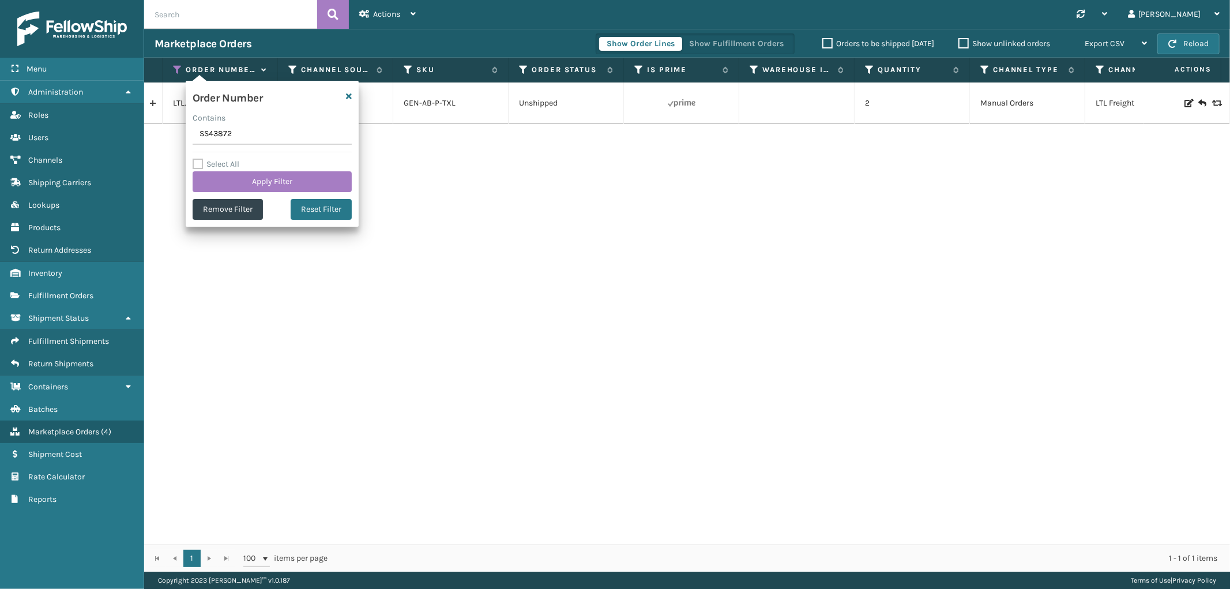
click at [208, 128] on input "SS43872" at bounding box center [272, 134] width 159 height 21
click at [209, 128] on input "SS43872" at bounding box center [272, 134] width 159 height 21
type input "200013753714078"
click at [219, 171] on button "Apply Filter" at bounding box center [272, 181] width 159 height 21
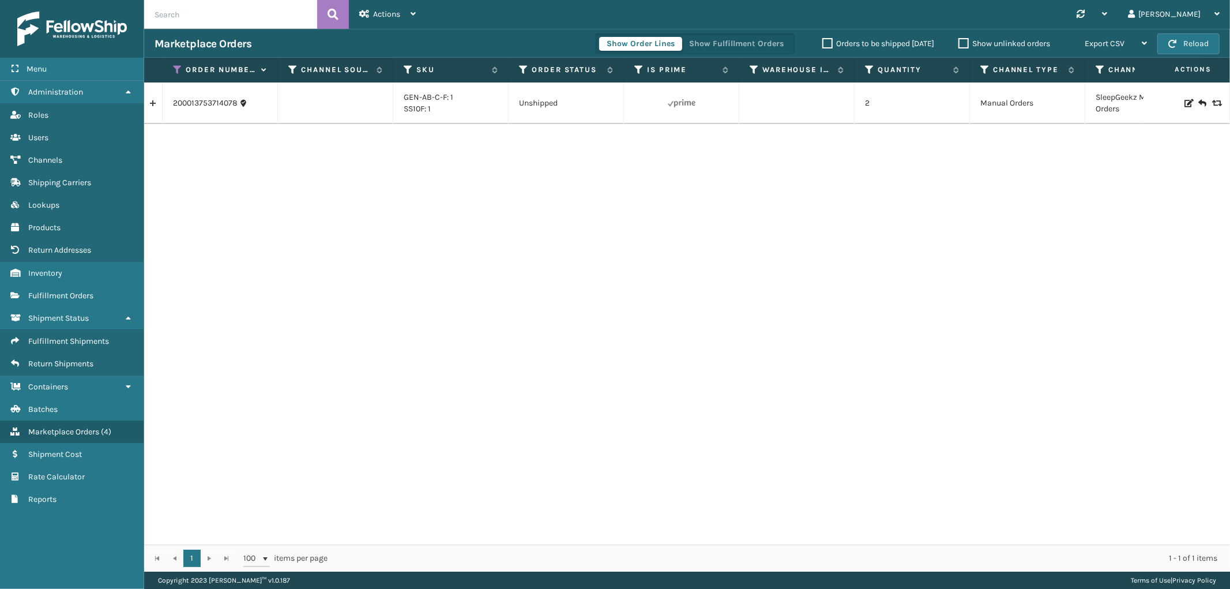
click at [147, 96] on link at bounding box center [153, 103] width 18 height 18
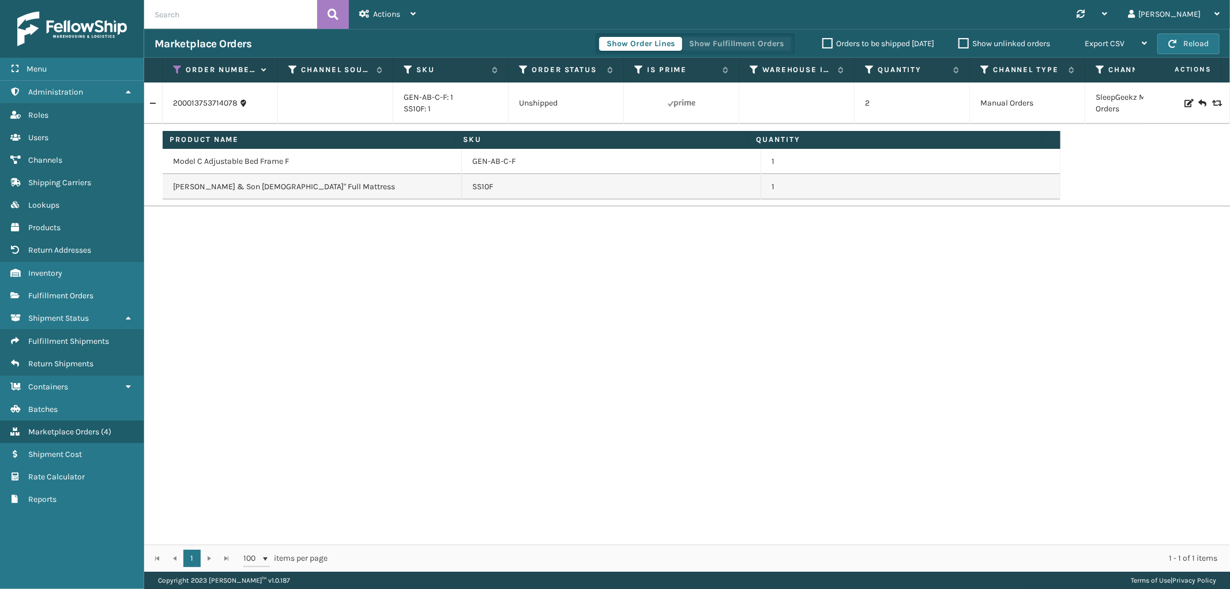
click at [711, 42] on button "Show Fulfillment Orders" at bounding box center [737, 44] width 110 height 14
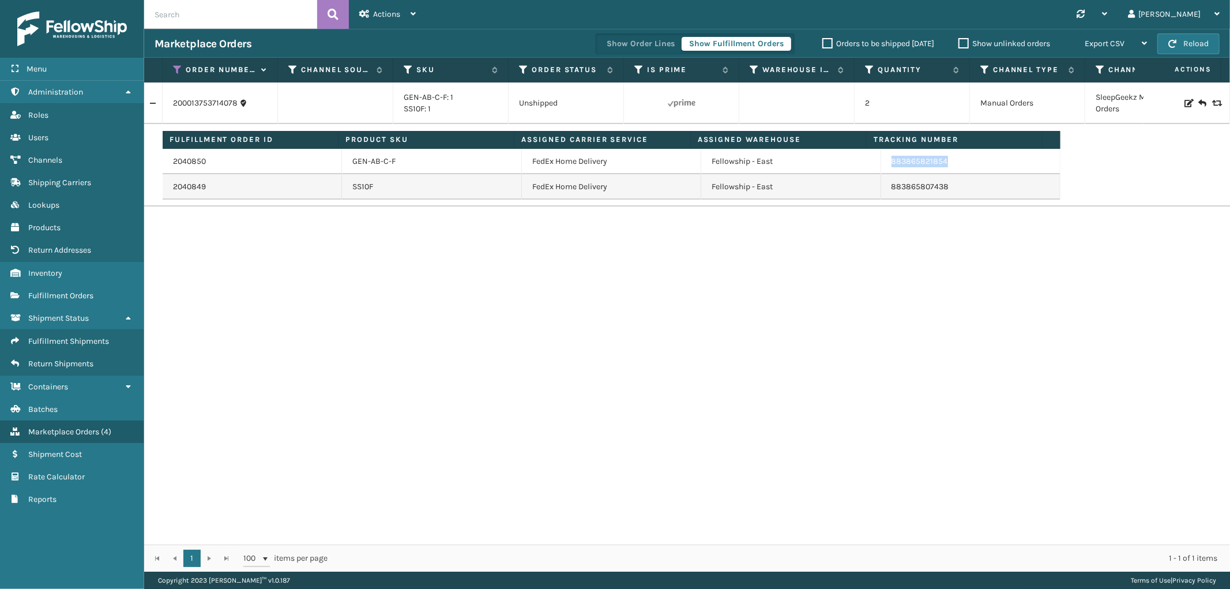
drag, startPoint x: 942, startPoint y: 160, endPoint x: 881, endPoint y: 172, distance: 62.3
click at [881, 172] on td "883865821854" at bounding box center [970, 161] width 179 height 25
copy link "883865821854"
click at [179, 162] on link "2040850" at bounding box center [189, 162] width 33 height 12
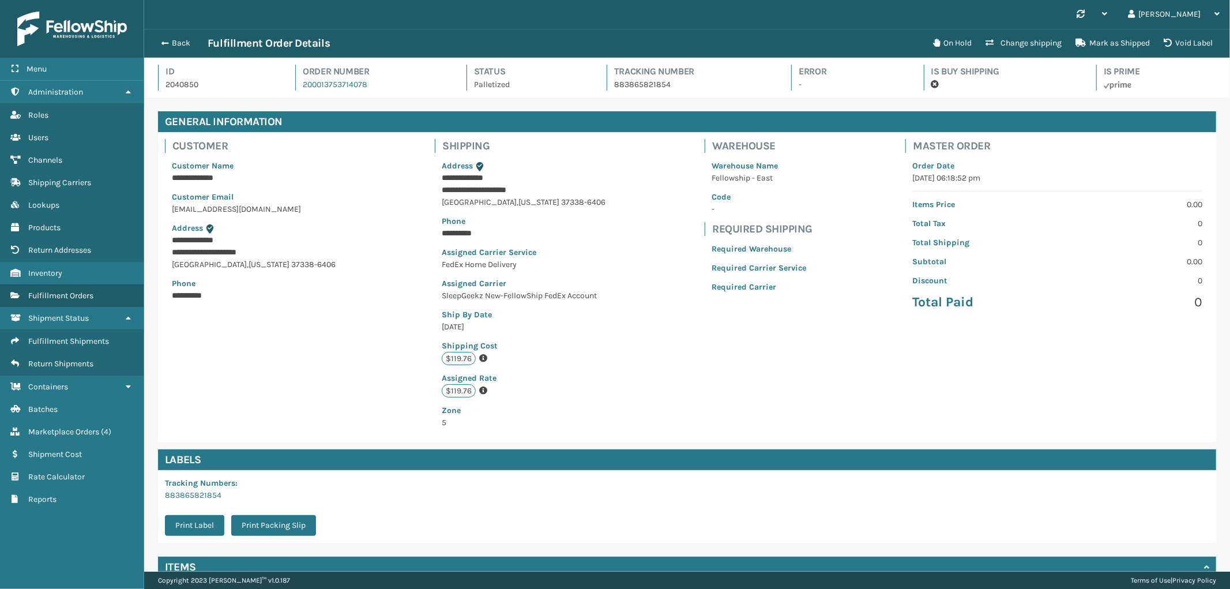
scroll to position [27, 1086]
click at [176, 42] on button "Back" at bounding box center [181, 43] width 53 height 10
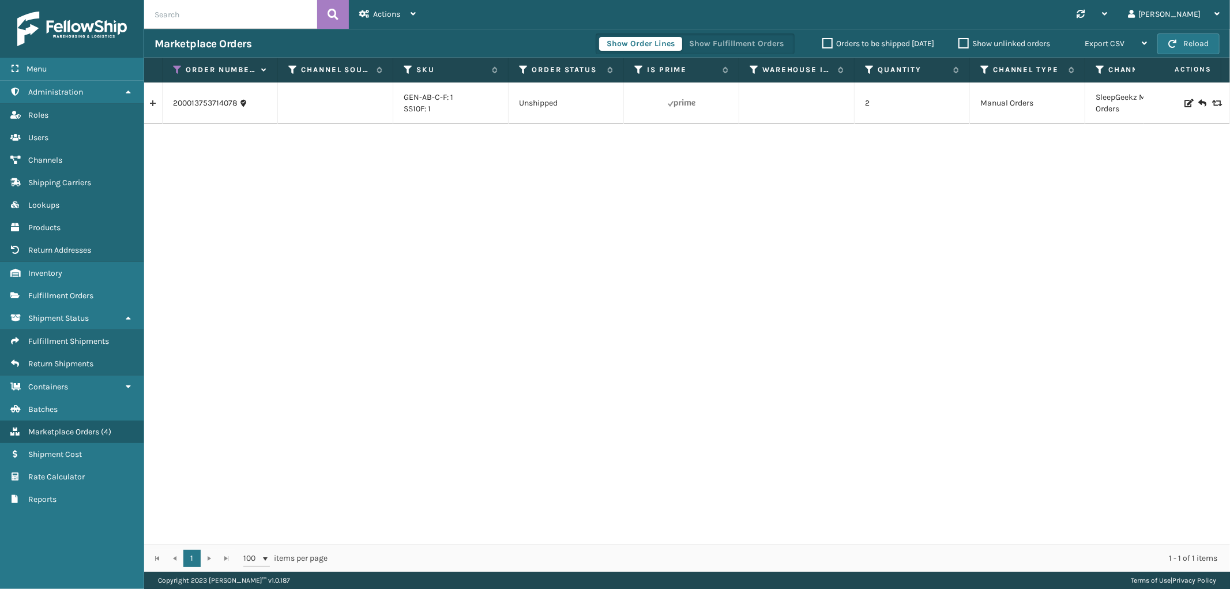
click at [150, 104] on link at bounding box center [153, 103] width 18 height 18
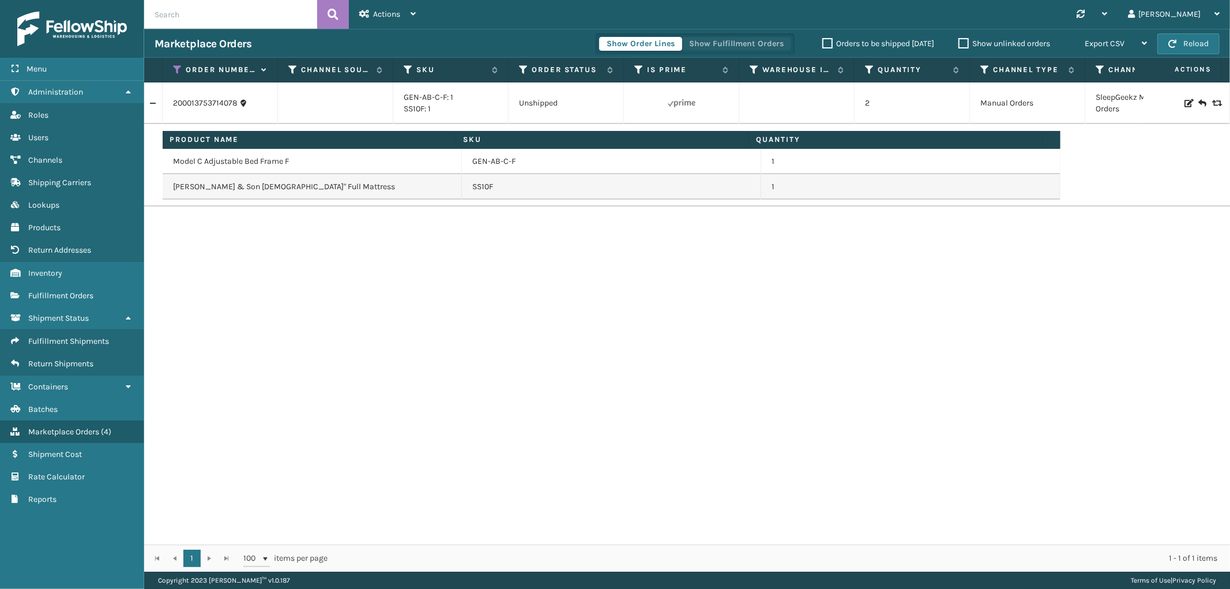
click at [711, 39] on button "Show Fulfillment Orders" at bounding box center [737, 44] width 110 height 14
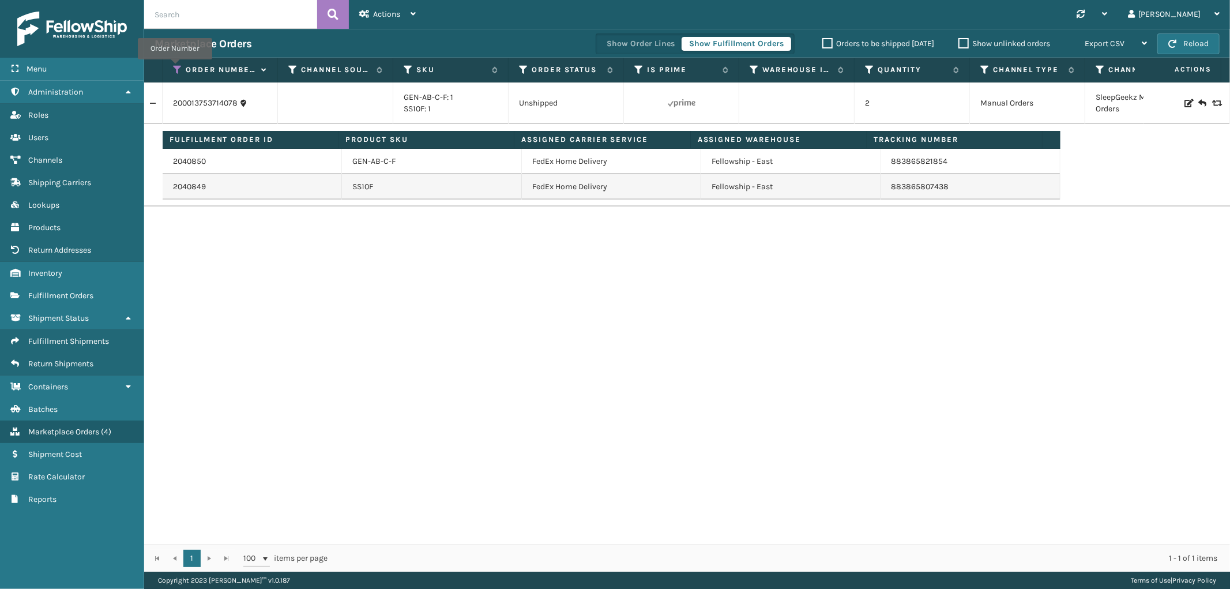
click at [175, 67] on icon at bounding box center [177, 70] width 9 height 10
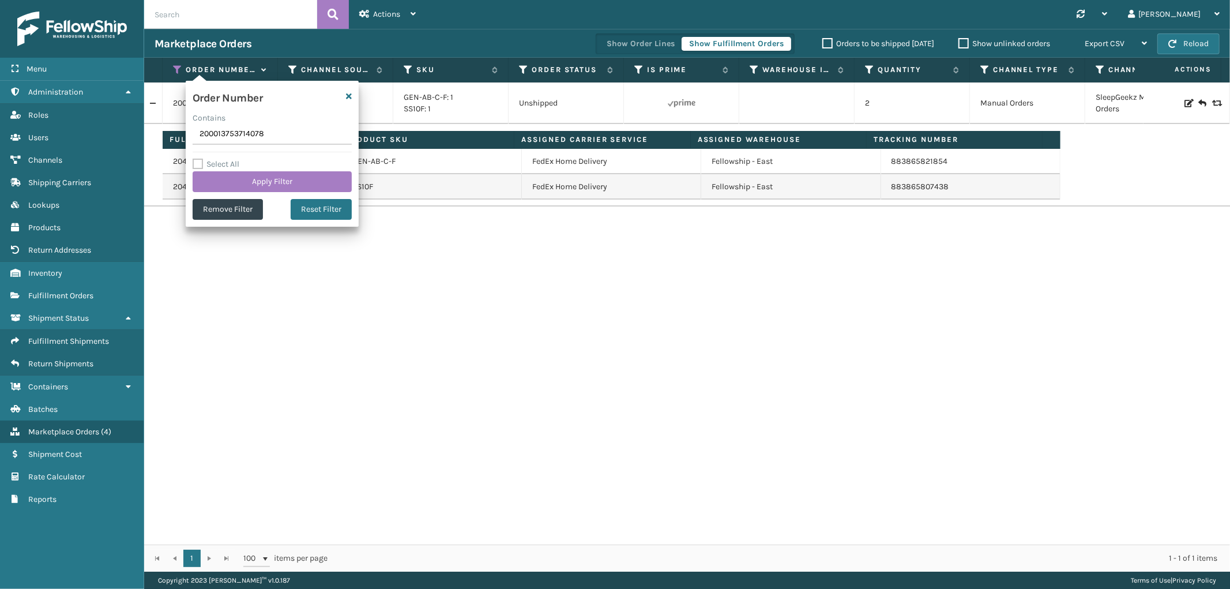
click at [212, 136] on input "200013753714078" at bounding box center [272, 134] width 159 height 21
type input "200013449812067"
click at [221, 175] on button "Apply Filter" at bounding box center [272, 181] width 159 height 21
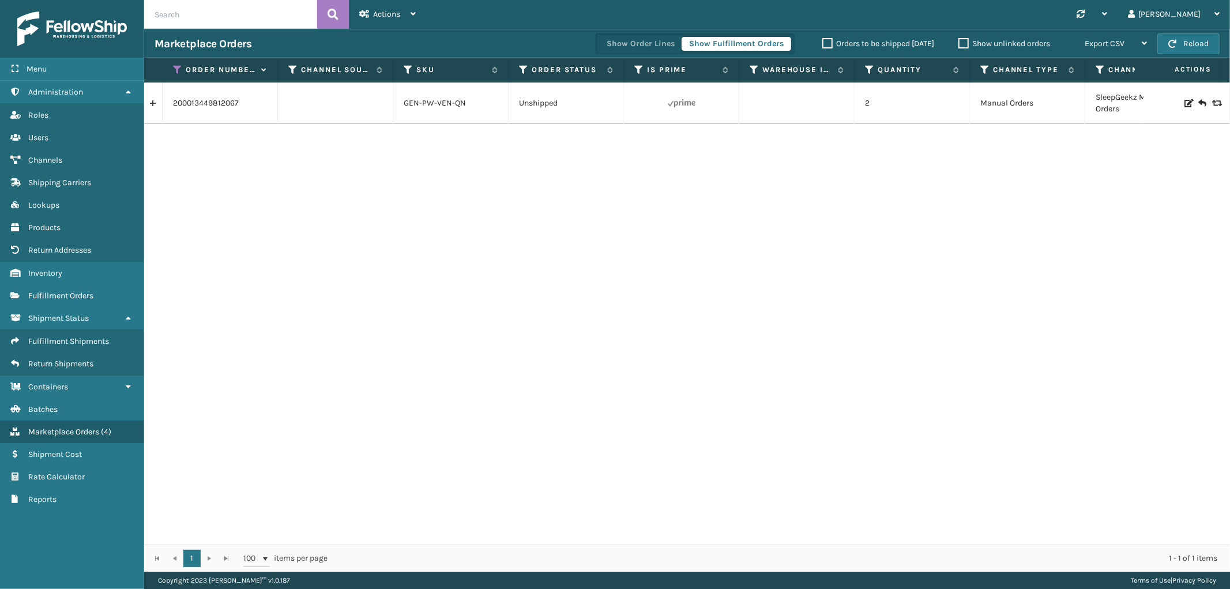
click at [157, 106] on link at bounding box center [153, 103] width 18 height 18
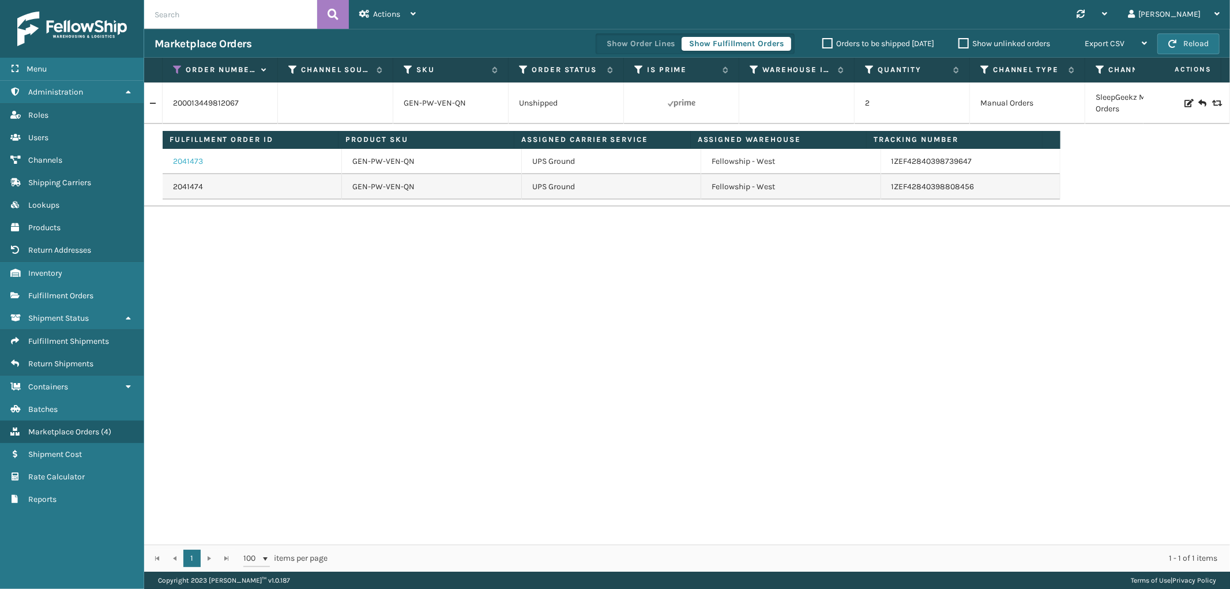
click at [199, 157] on link "2041473" at bounding box center [188, 162] width 30 height 12
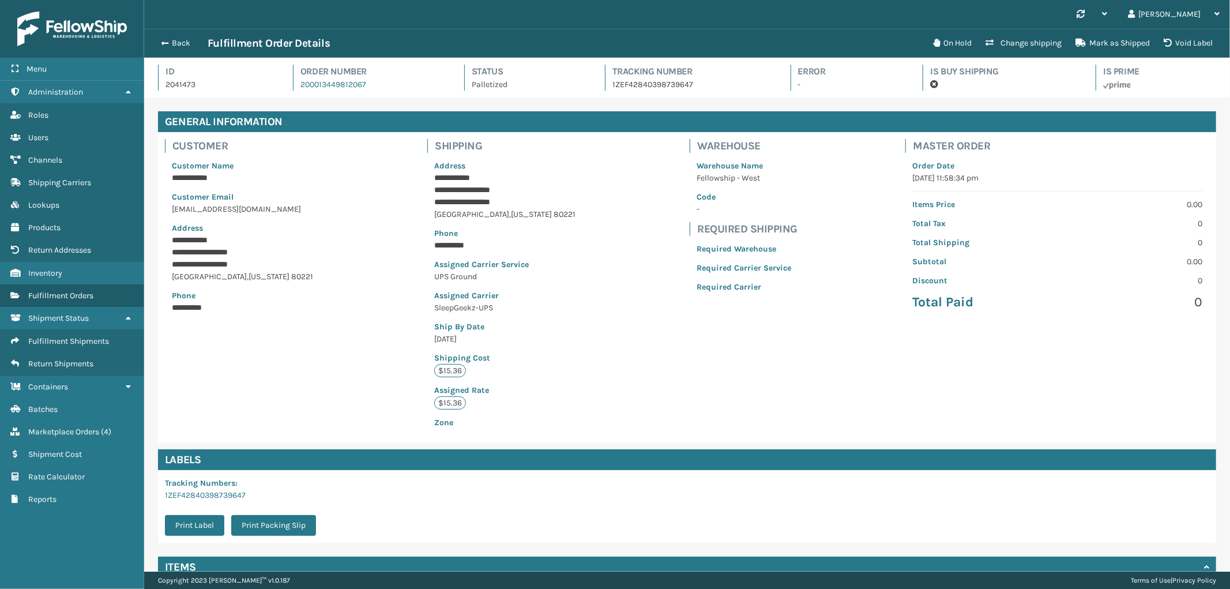
scroll to position [27, 1086]
click at [655, 77] on h4 "Tracking Number" at bounding box center [690, 72] width 157 height 14
click at [645, 84] on p "1ZEF42840398739647" at bounding box center [690, 84] width 157 height 12
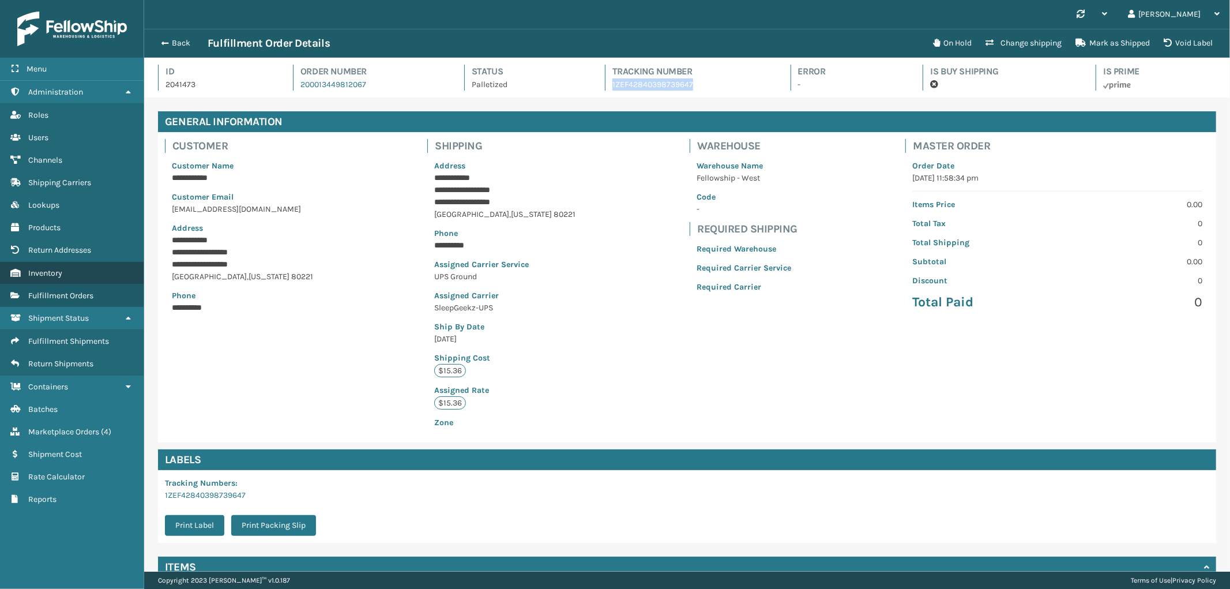
copy p "1ZEF42840398739647"
click at [167, 43] on button "Back" at bounding box center [181, 43] width 53 height 10
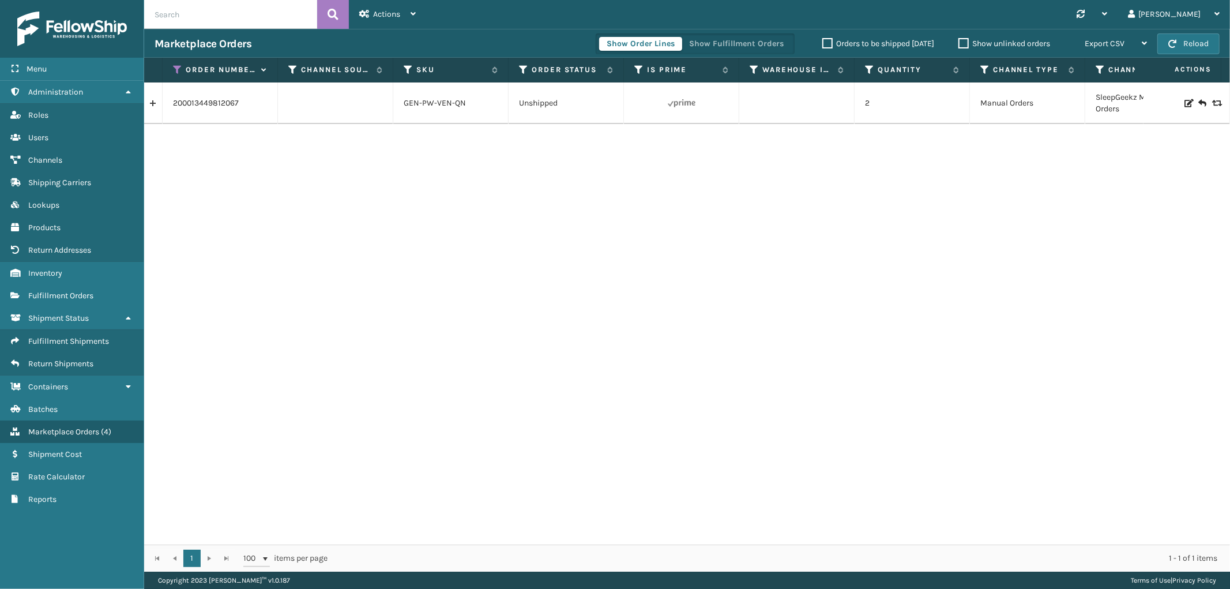
click at [149, 106] on link at bounding box center [153, 103] width 18 height 18
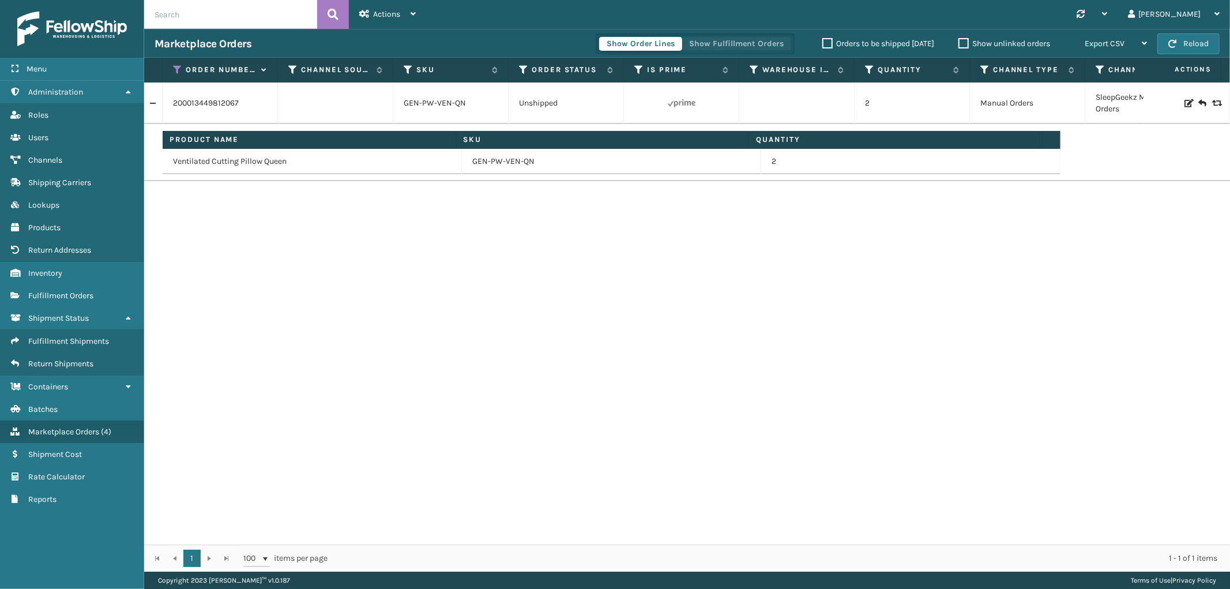
click at [749, 45] on button "Show Fulfillment Orders" at bounding box center [737, 44] width 110 height 14
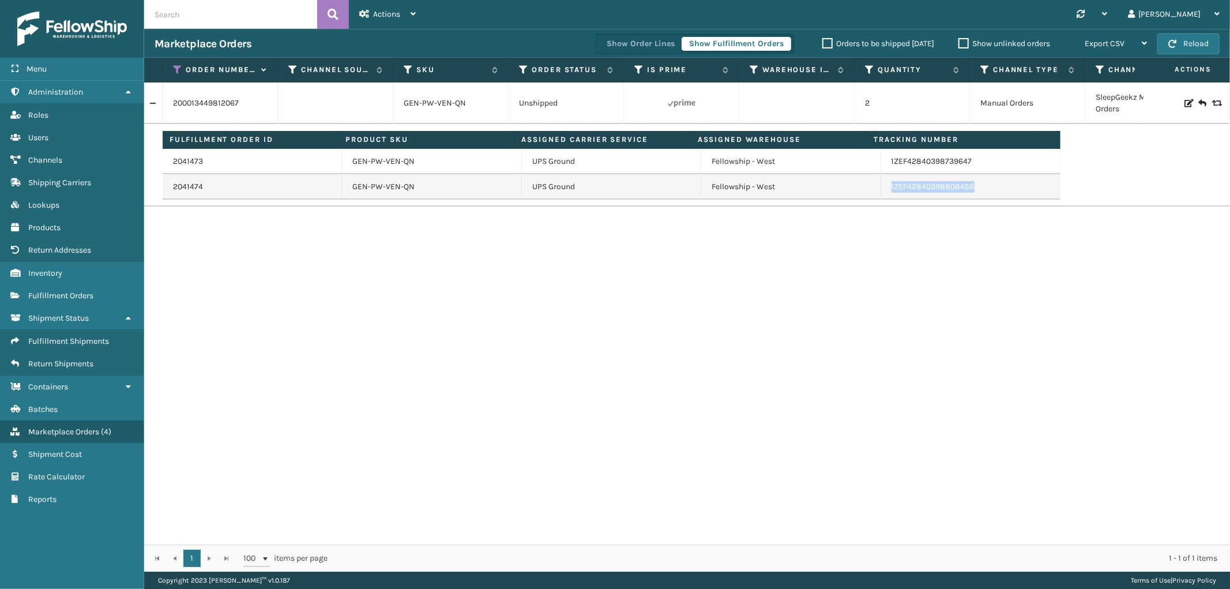
drag, startPoint x: 972, startPoint y: 189, endPoint x: 882, endPoint y: 194, distance: 90.1
click at [882, 194] on td "1ZEF42840398808456" at bounding box center [970, 186] width 179 height 25
copy link "1ZEF42840398808456"
click at [178, 69] on icon at bounding box center [177, 70] width 9 height 10
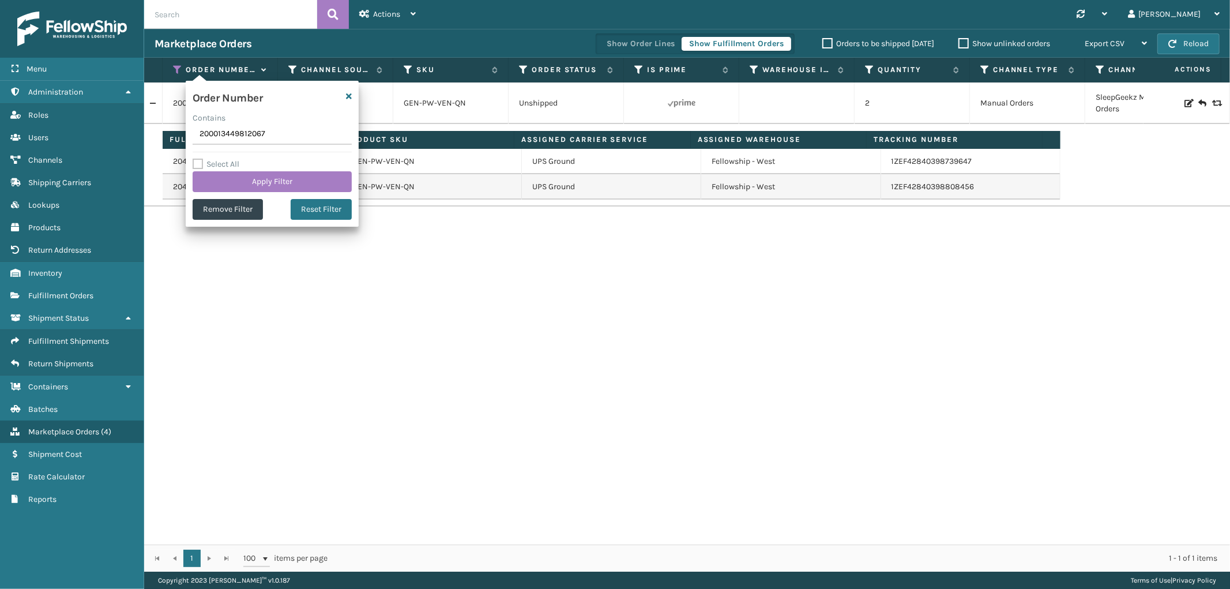
click at [229, 129] on input "200013449812067" at bounding box center [272, 134] width 159 height 21
type input "200013474362650"
click at [228, 179] on button "Apply Filter" at bounding box center [272, 181] width 159 height 21
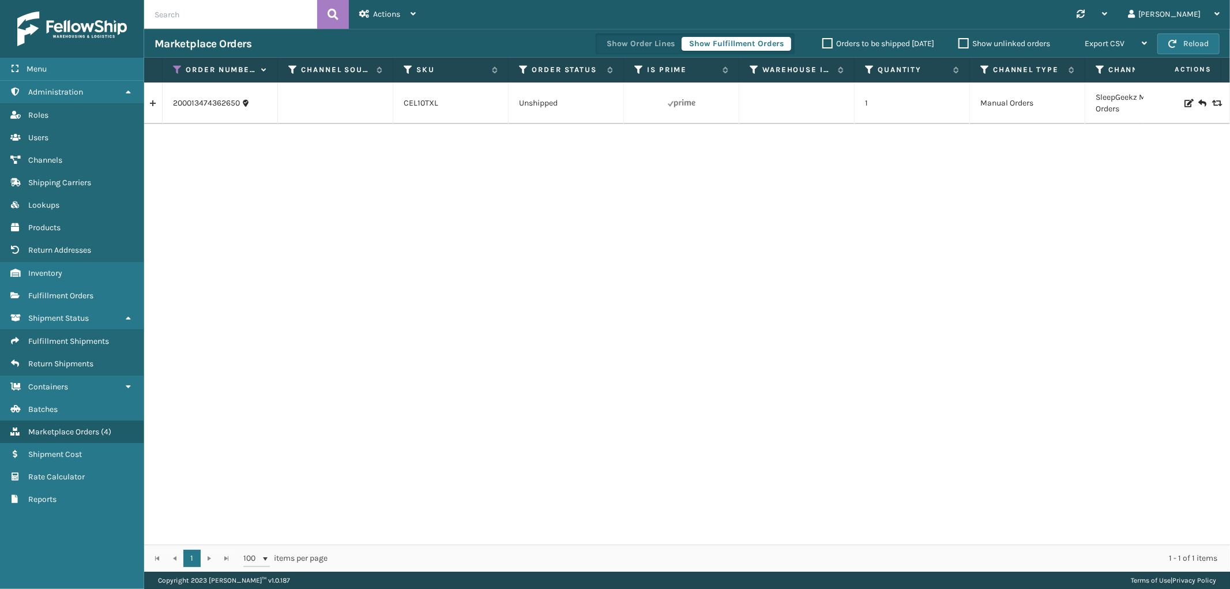
click at [143, 96] on div "Menu Administration Roles Users Channels Shipping Carriers Lookups Products Ret…" at bounding box center [72, 294] width 144 height 589
click at [146, 103] on link at bounding box center [153, 103] width 18 height 18
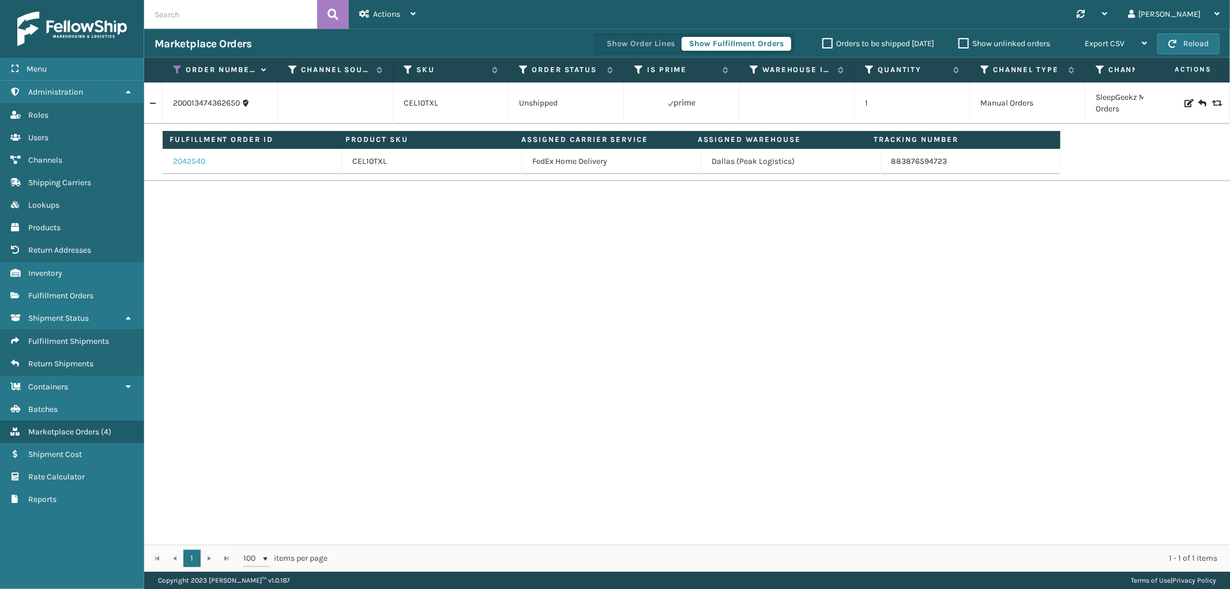
click at [193, 160] on link "2042540" at bounding box center [189, 162] width 32 height 12
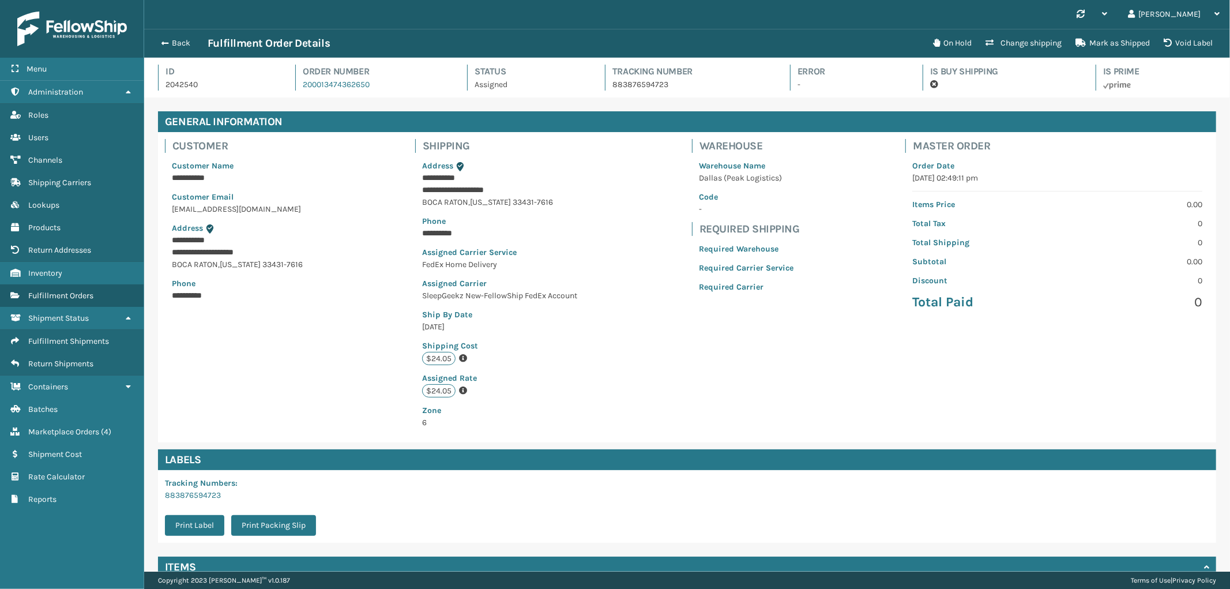
scroll to position [27, 1086]
click at [166, 39] on span "button" at bounding box center [163, 43] width 7 height 8
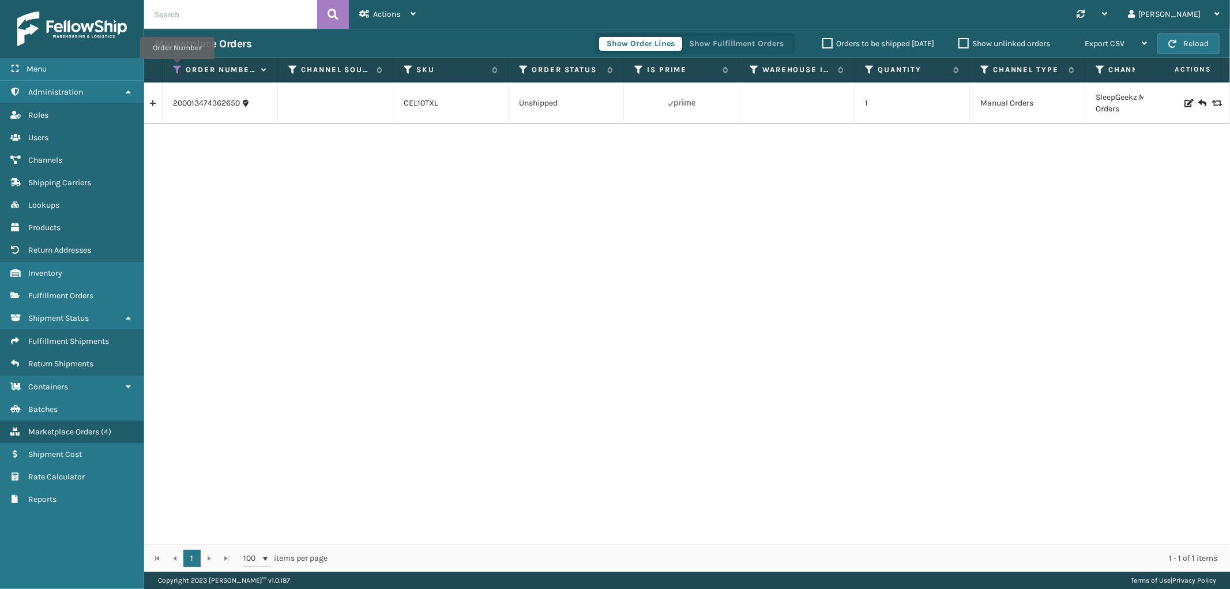
click at [177, 67] on icon at bounding box center [177, 70] width 9 height 10
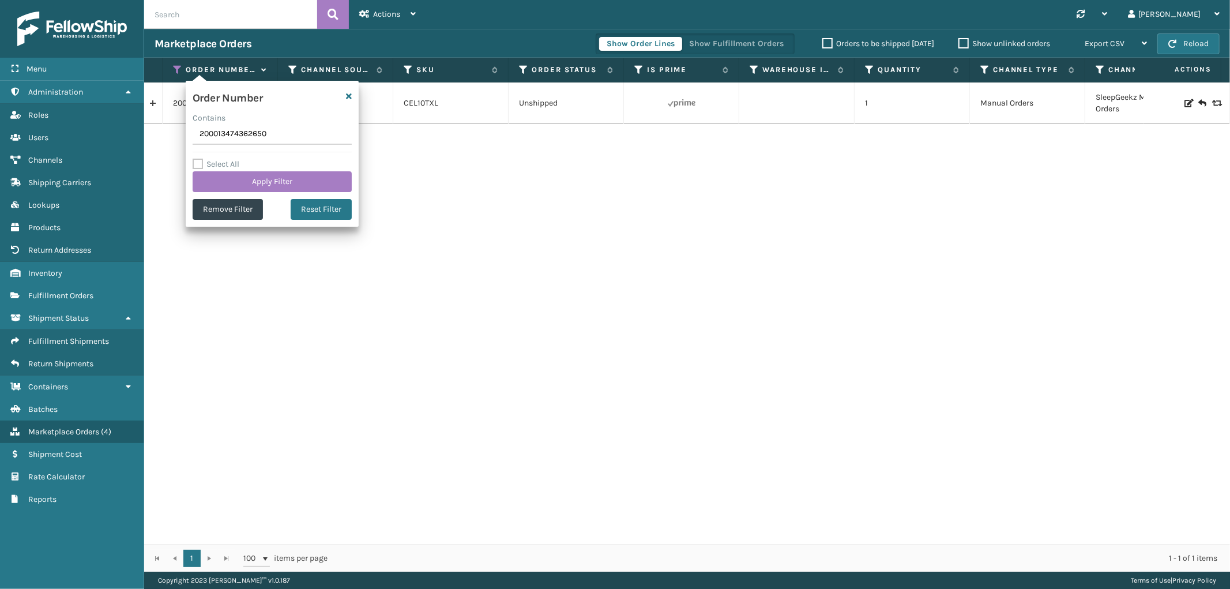
click at [227, 128] on input "200013474362650" at bounding box center [272, 134] width 159 height 21
type input "200013449508860"
click at [226, 193] on div "Order Number Contains 200013449508860 Select All Apply Filter Remove Filter Res…" at bounding box center [272, 154] width 173 height 146
click at [225, 181] on button "Apply Filter" at bounding box center [272, 181] width 159 height 21
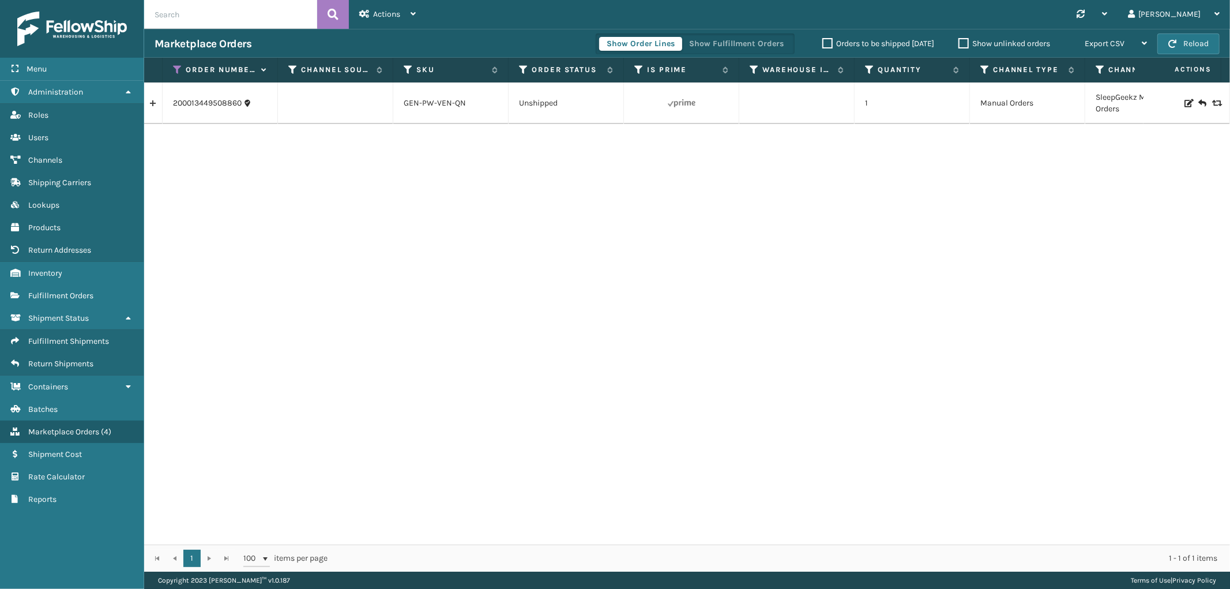
click at [146, 106] on link at bounding box center [153, 103] width 18 height 18
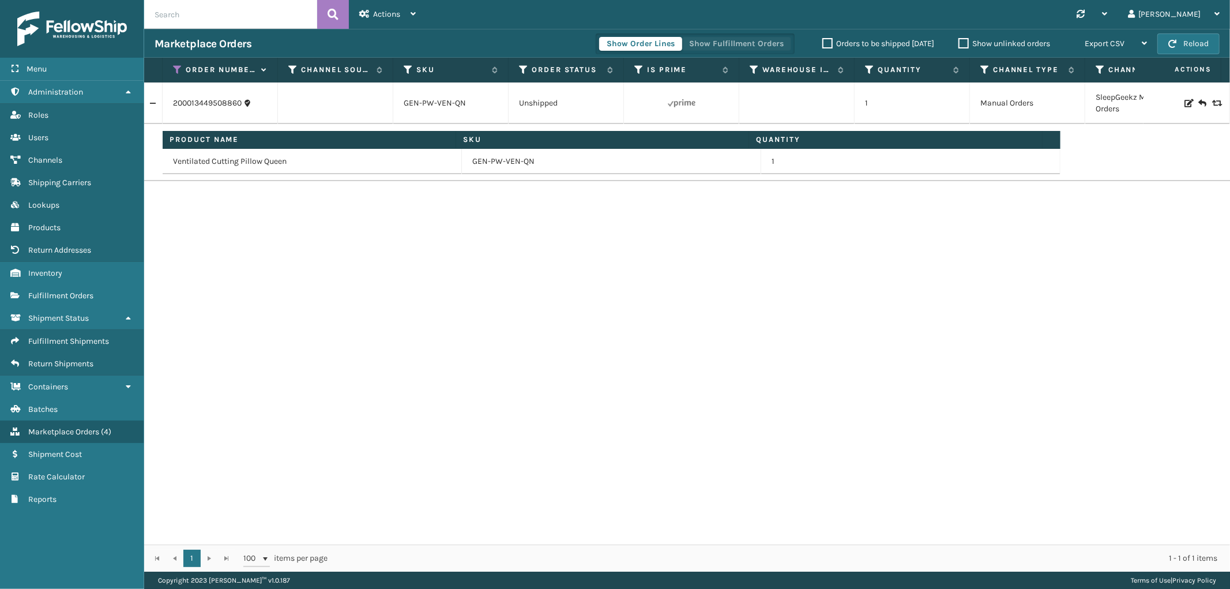
click at [751, 37] on button "Show Fulfillment Orders" at bounding box center [737, 44] width 110 height 14
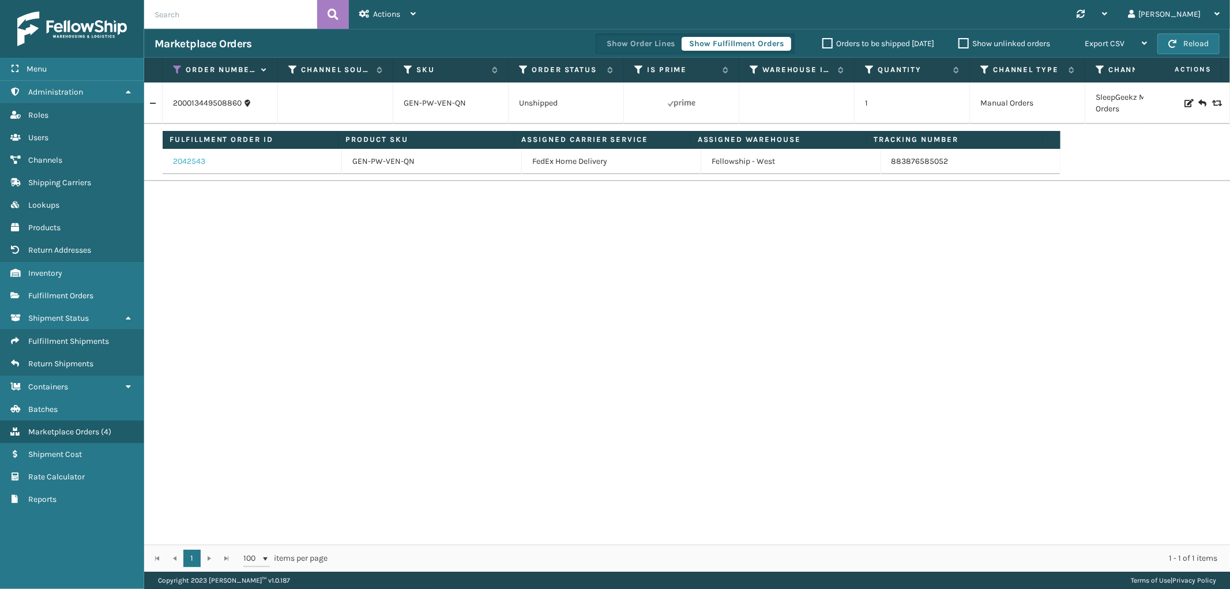
click at [182, 158] on link "2042543" at bounding box center [189, 162] width 32 height 12
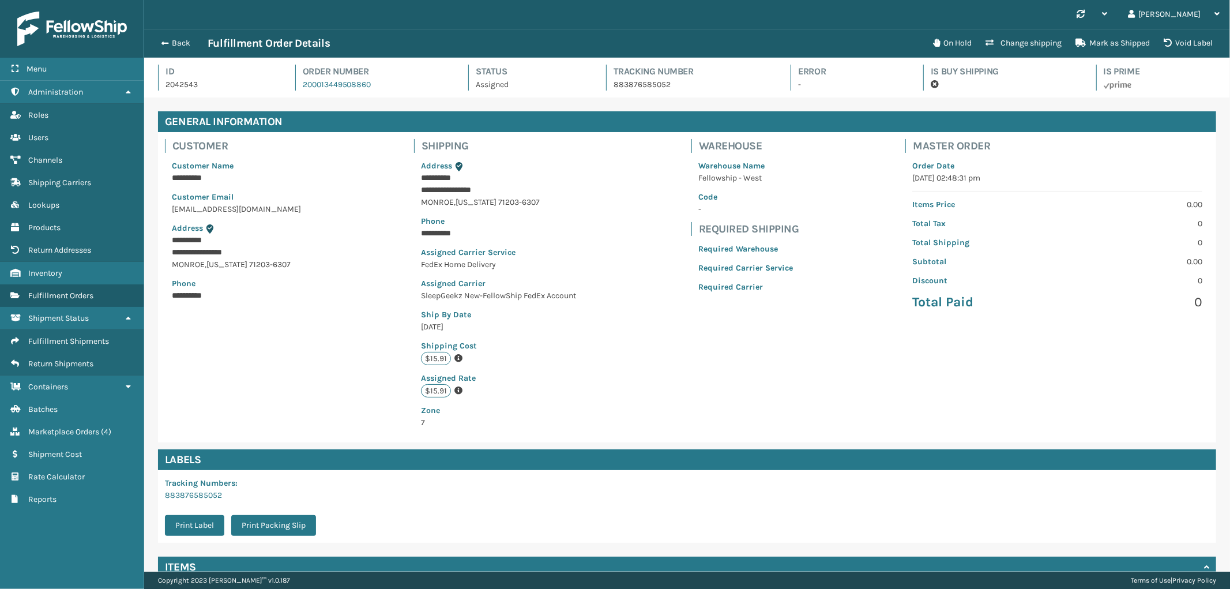
scroll to position [27, 1086]
click at [183, 47] on button "Back" at bounding box center [181, 43] width 53 height 10
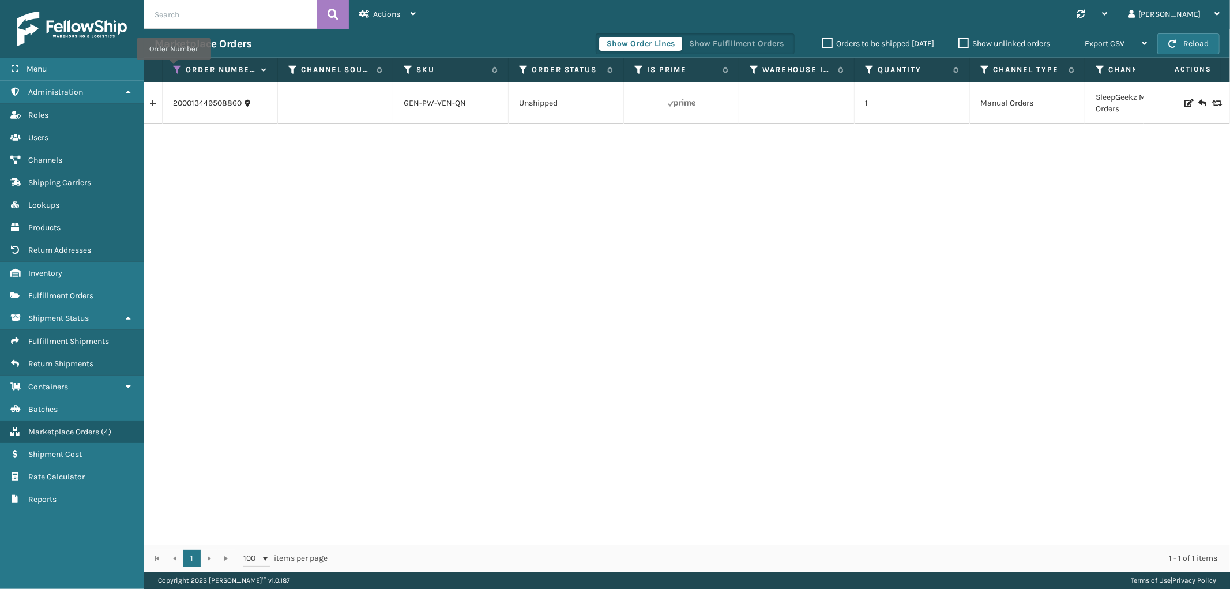
click at [174, 68] on icon at bounding box center [177, 70] width 9 height 10
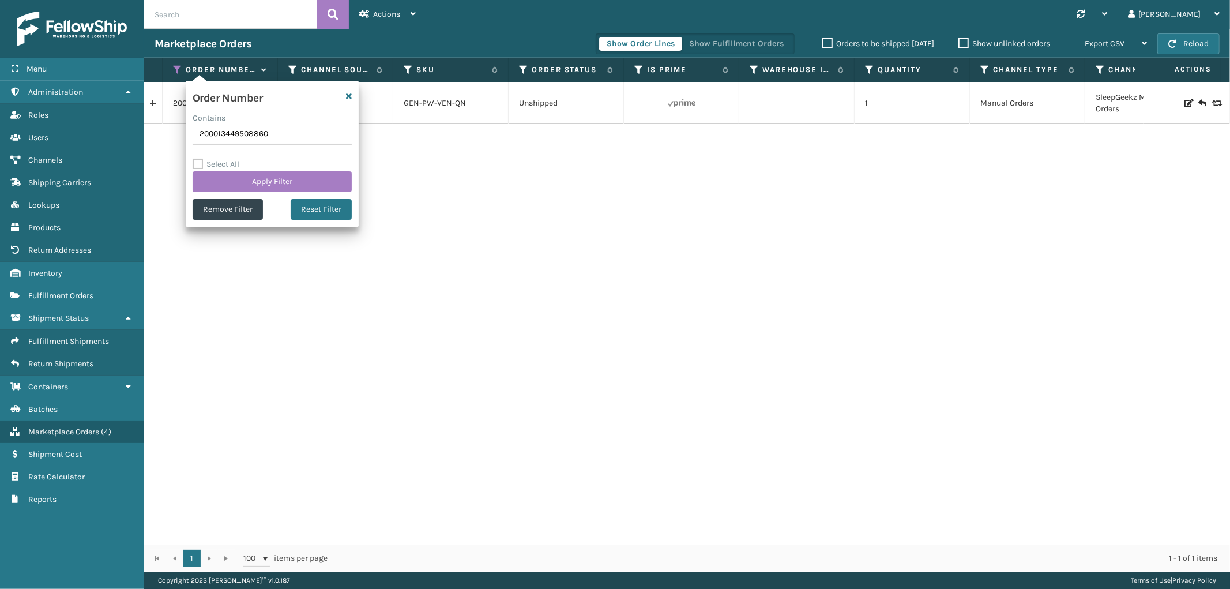
click at [231, 137] on input "200013449508860" at bounding box center [272, 134] width 159 height 21
type input "111-7922275-8449867"
click at [239, 189] on button "Apply Filter" at bounding box center [272, 181] width 159 height 21
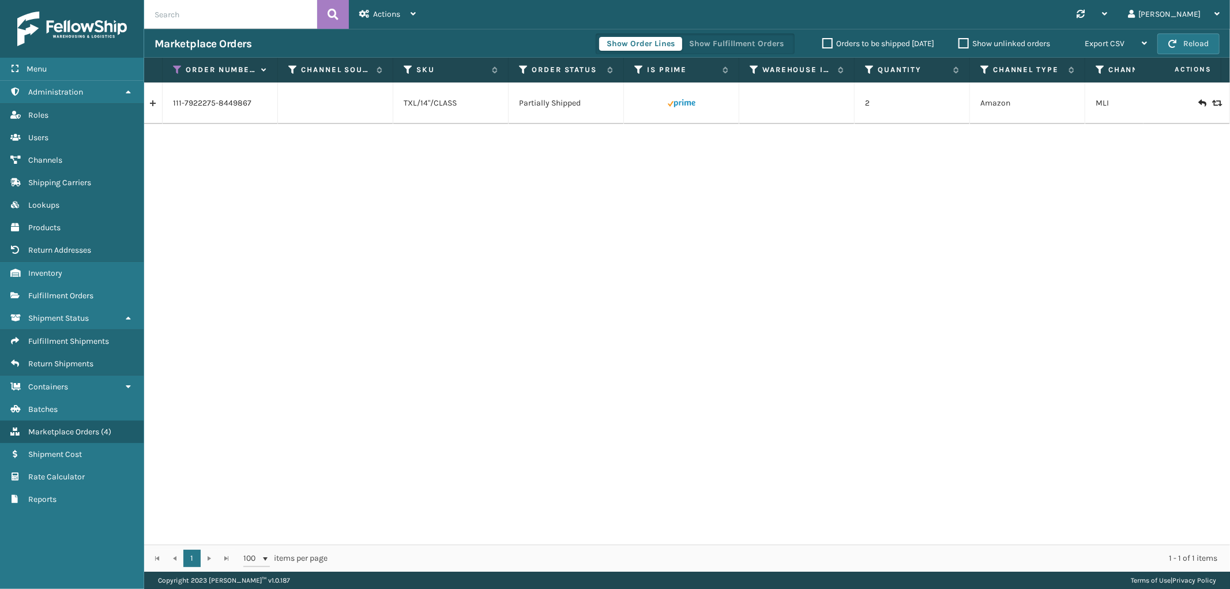
click at [156, 104] on link at bounding box center [153, 103] width 18 height 18
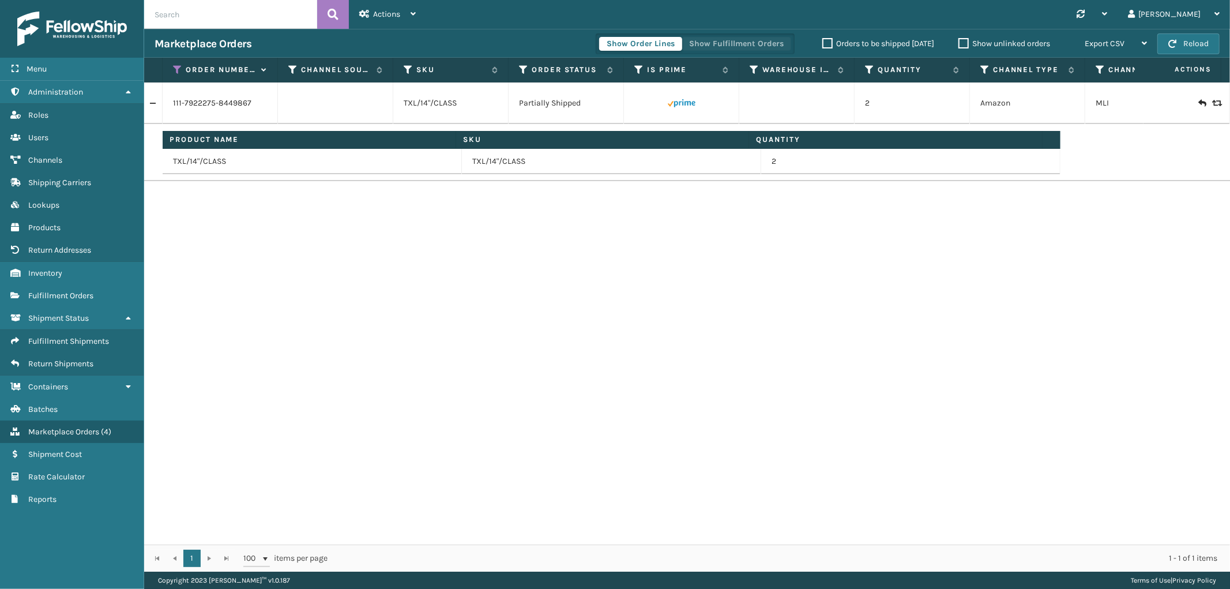
click at [751, 48] on button "Show Fulfillment Orders" at bounding box center [737, 44] width 110 height 14
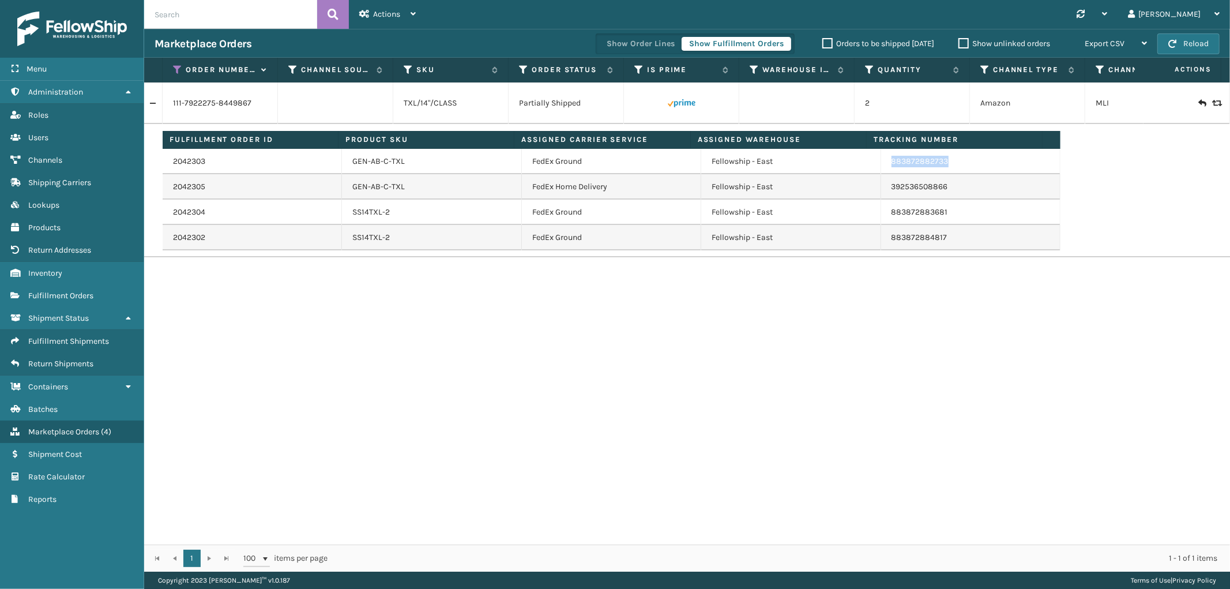
drag, startPoint x: 964, startPoint y: 168, endPoint x: 883, endPoint y: 169, distance: 80.7
click at [883, 169] on td "883872882733" at bounding box center [970, 161] width 179 height 25
copy link "883872882733"
click at [193, 163] on link "2042303" at bounding box center [189, 162] width 32 height 12
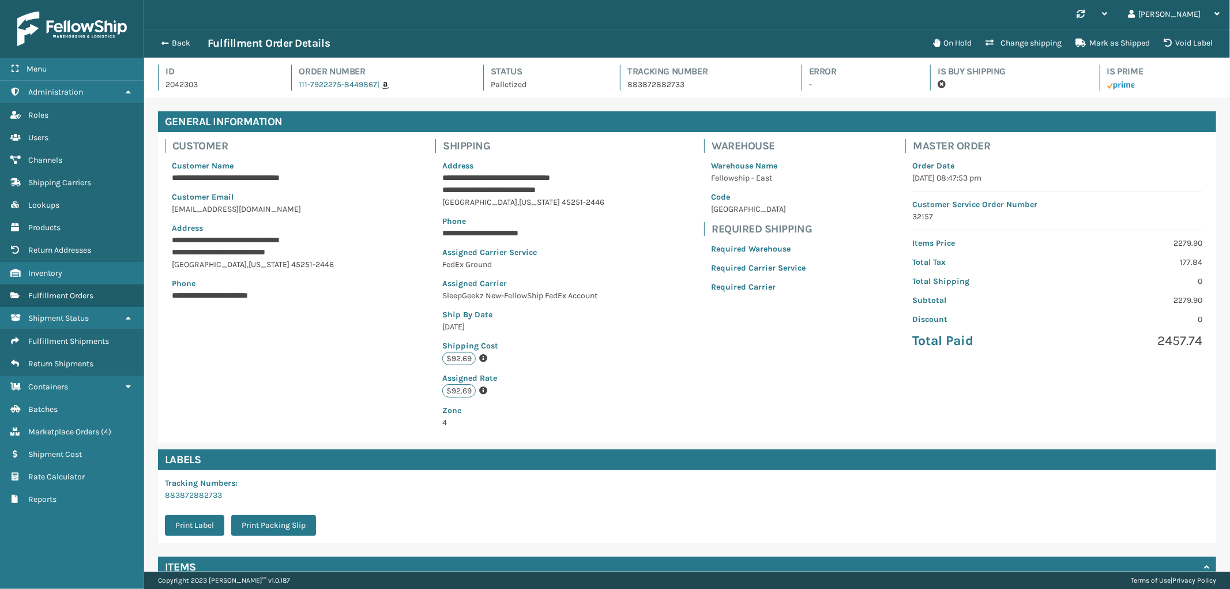
scroll to position [27, 1086]
click at [181, 41] on button "Back" at bounding box center [181, 43] width 53 height 10
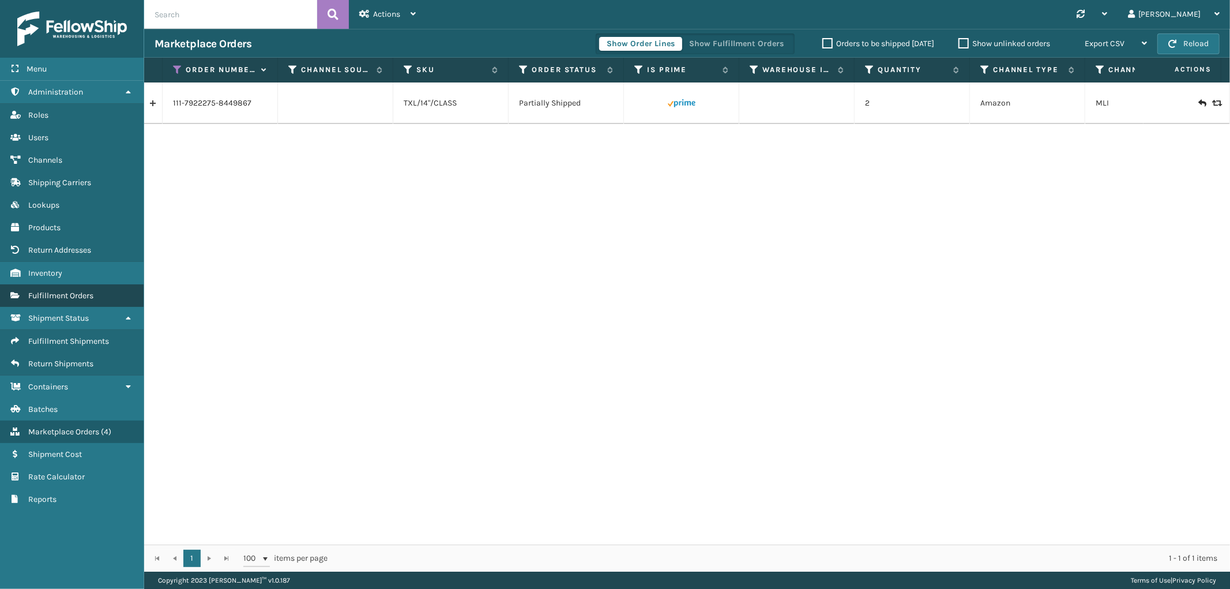
click at [71, 296] on link "Fulfillment Orders" at bounding box center [72, 295] width 144 height 22
